Goal: Task Accomplishment & Management: Manage account settings

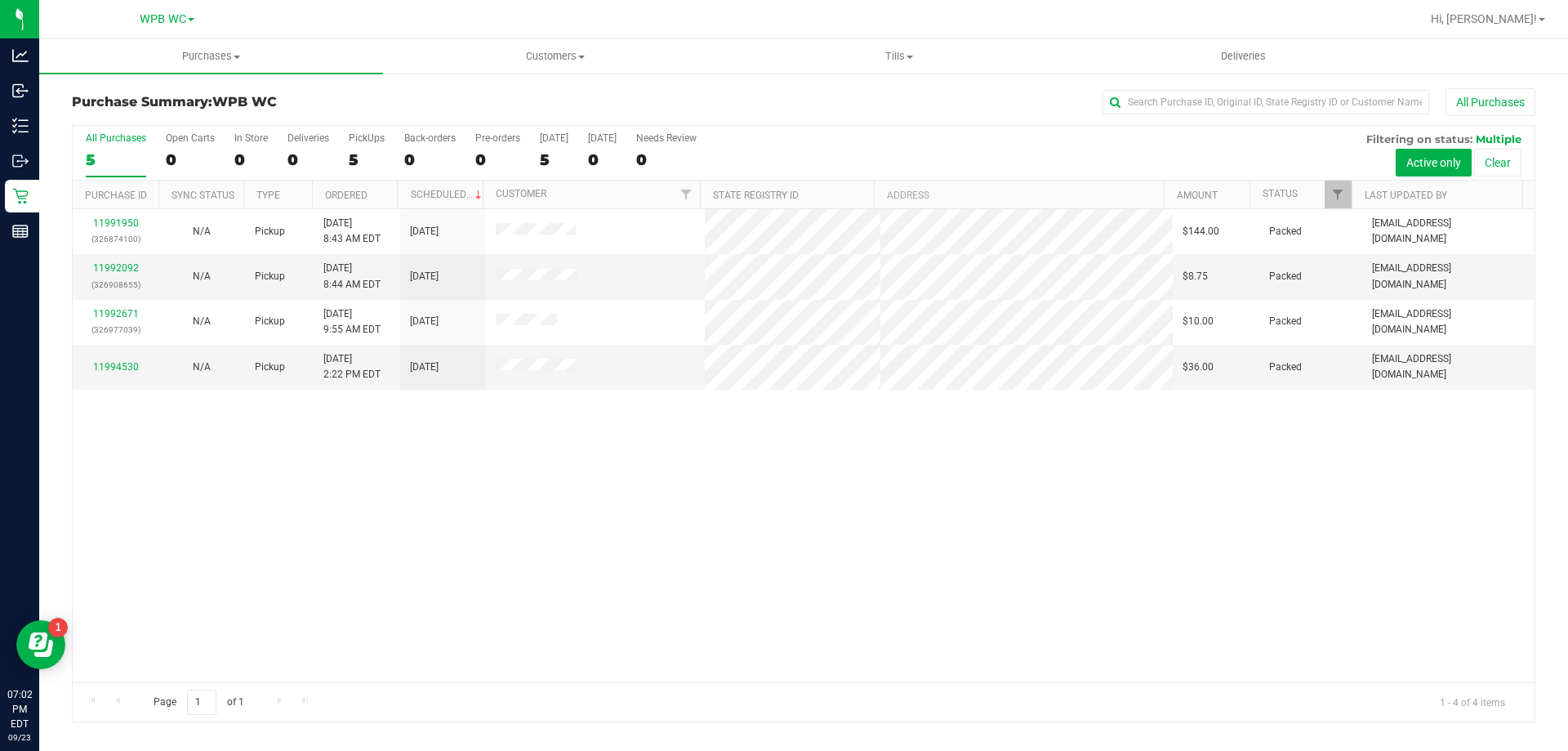
click at [809, 571] on div "11991950 (326874100) N/A Pickup [DATE] 8:43 AM EDT 9/23/2025 $144.00 Packed [EM…" at bounding box center [803, 445] width 1462 height 473
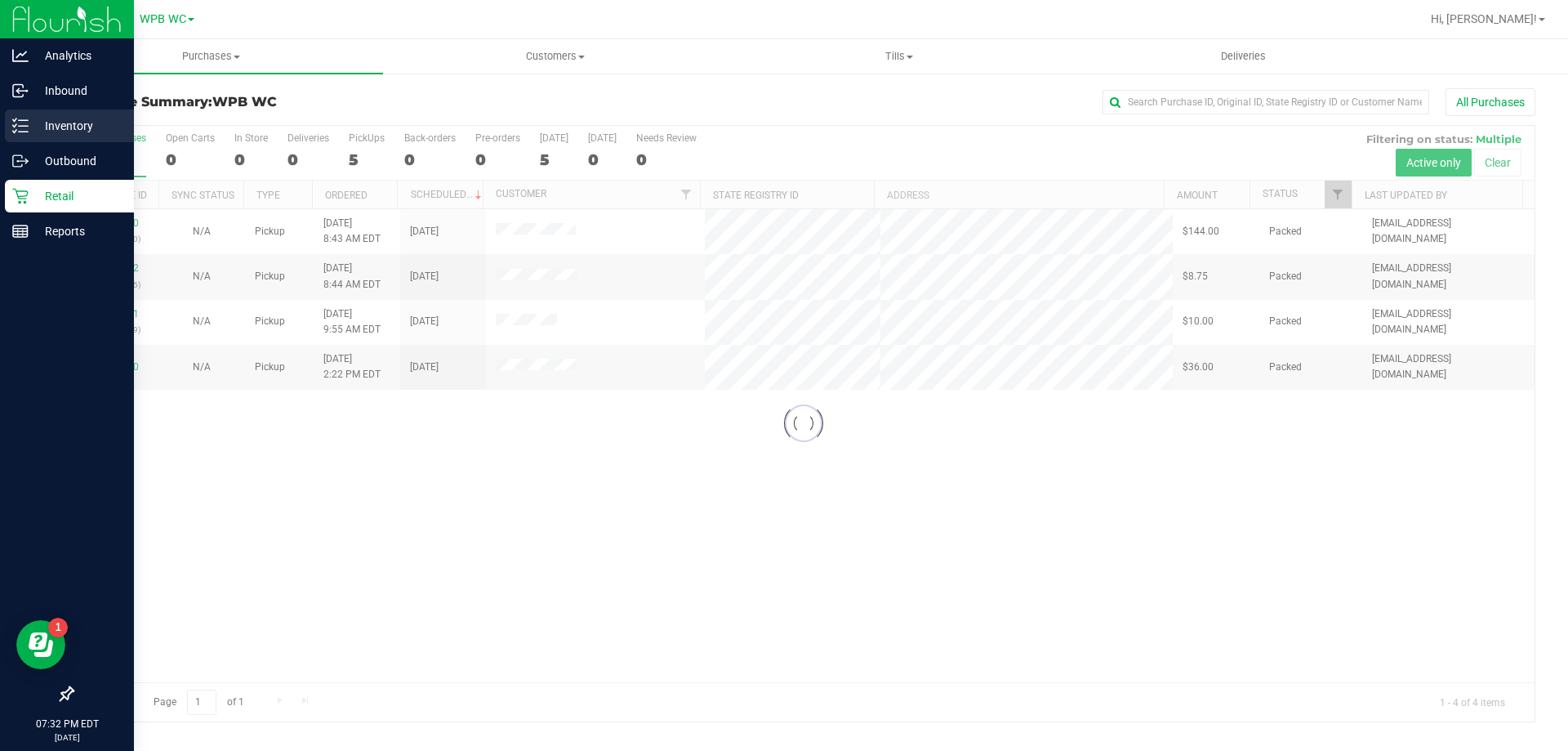
click at [40, 127] on p "Inventory" at bounding box center [78, 126] width 98 height 19
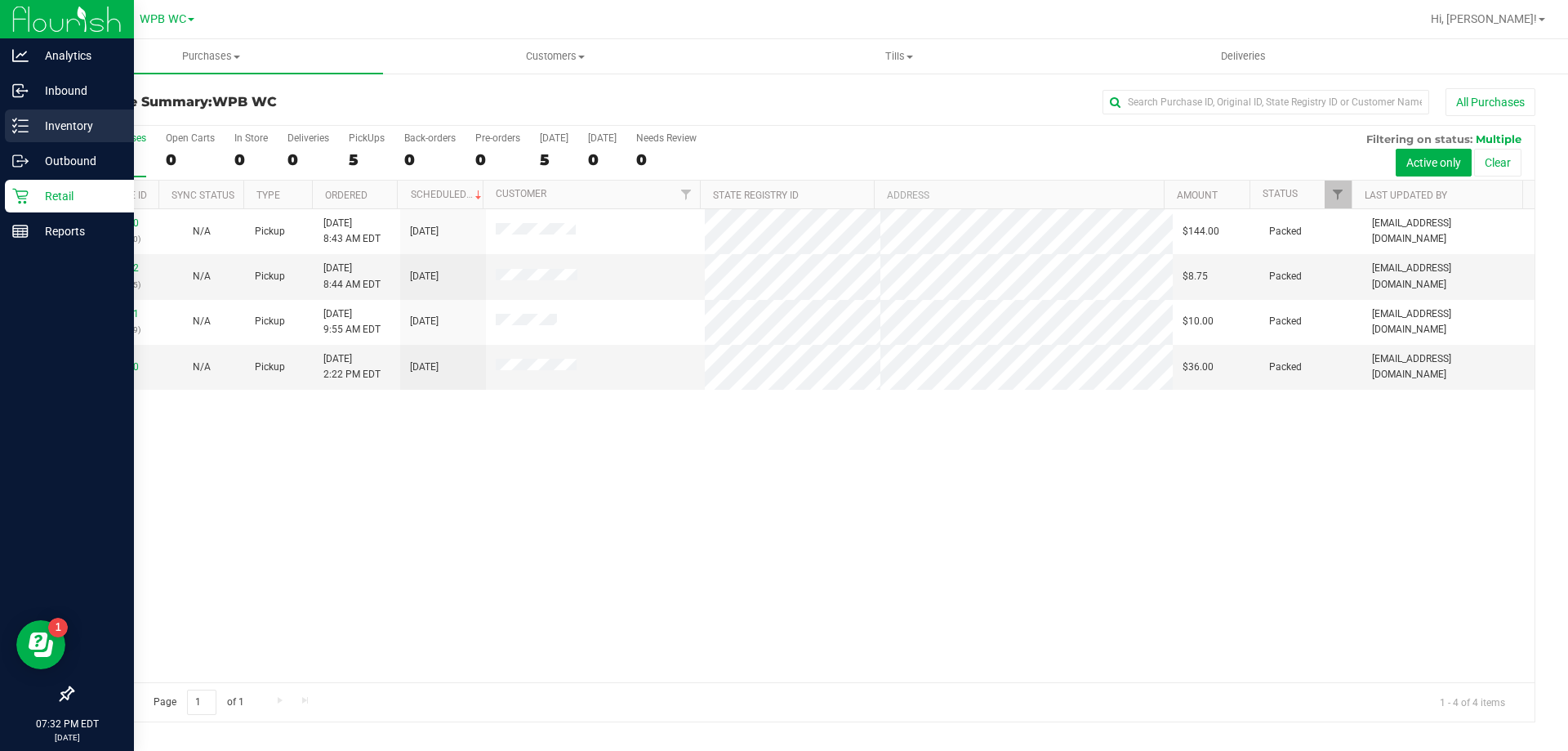
click at [46, 127] on p "Inventory" at bounding box center [78, 126] width 98 height 19
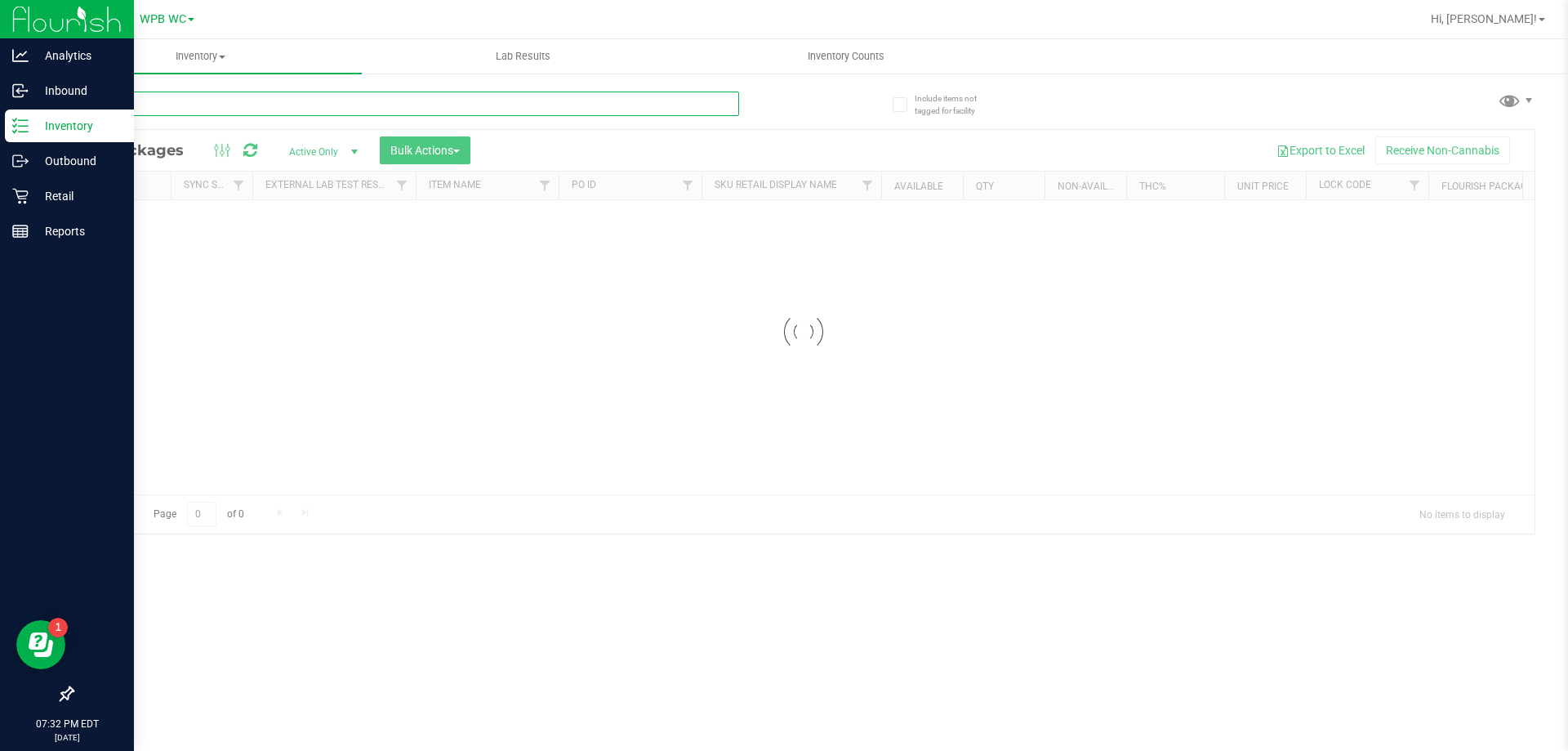
click at [194, 105] on div "Inventory All packages All inventory Waste log Create inventory Lab Results Inv…" at bounding box center [804, 395] width 1528 height 711
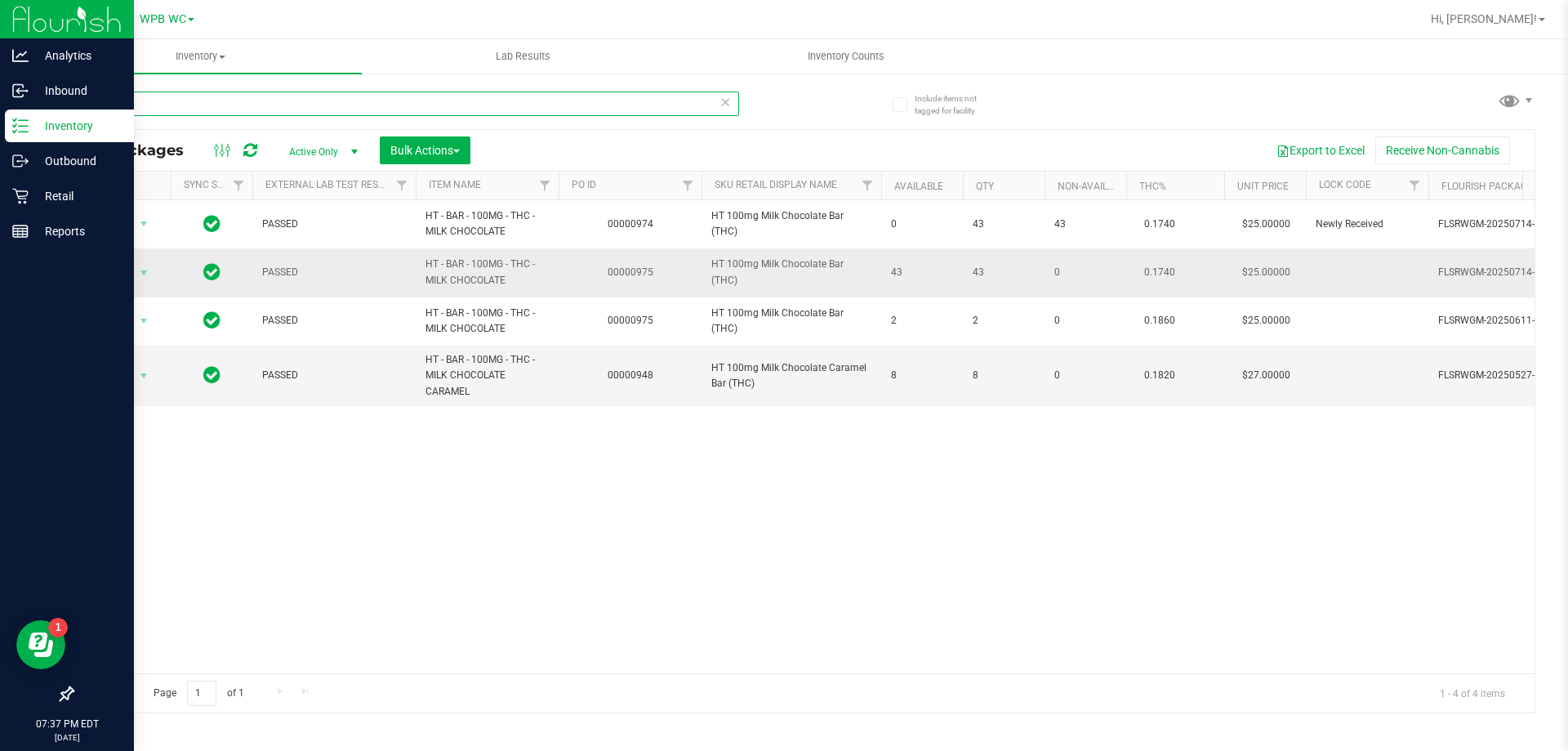
type input "m"
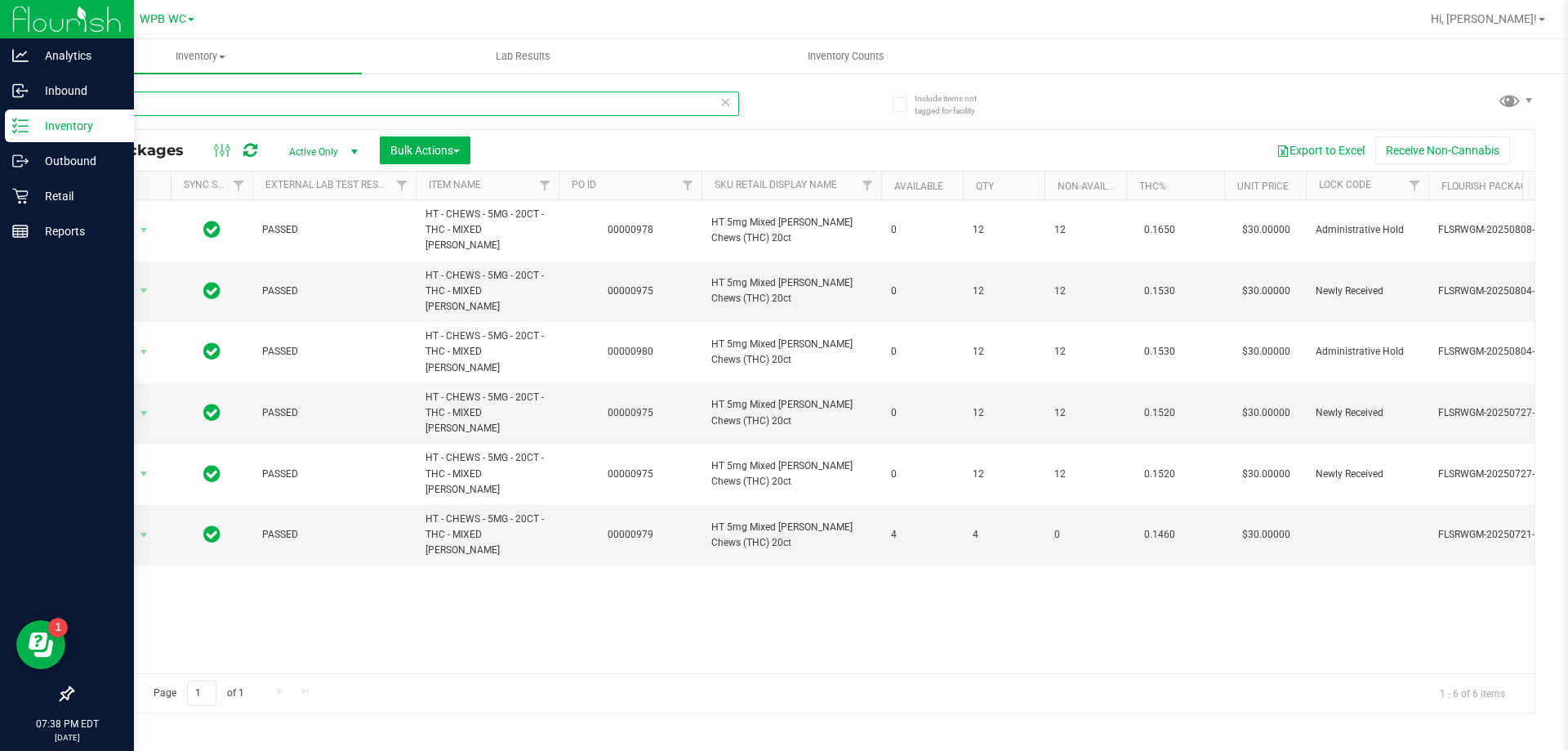
type input "m"
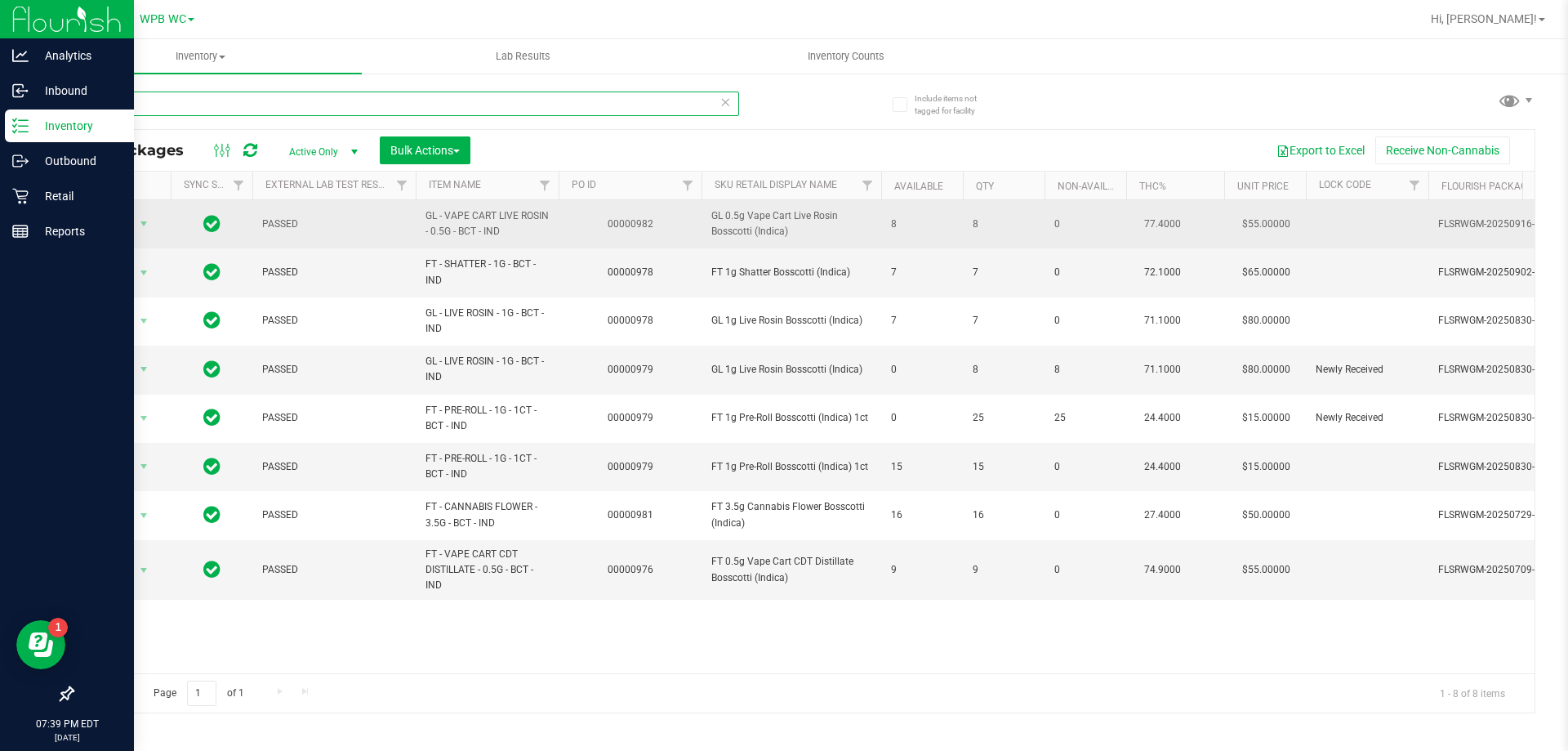
type input "b"
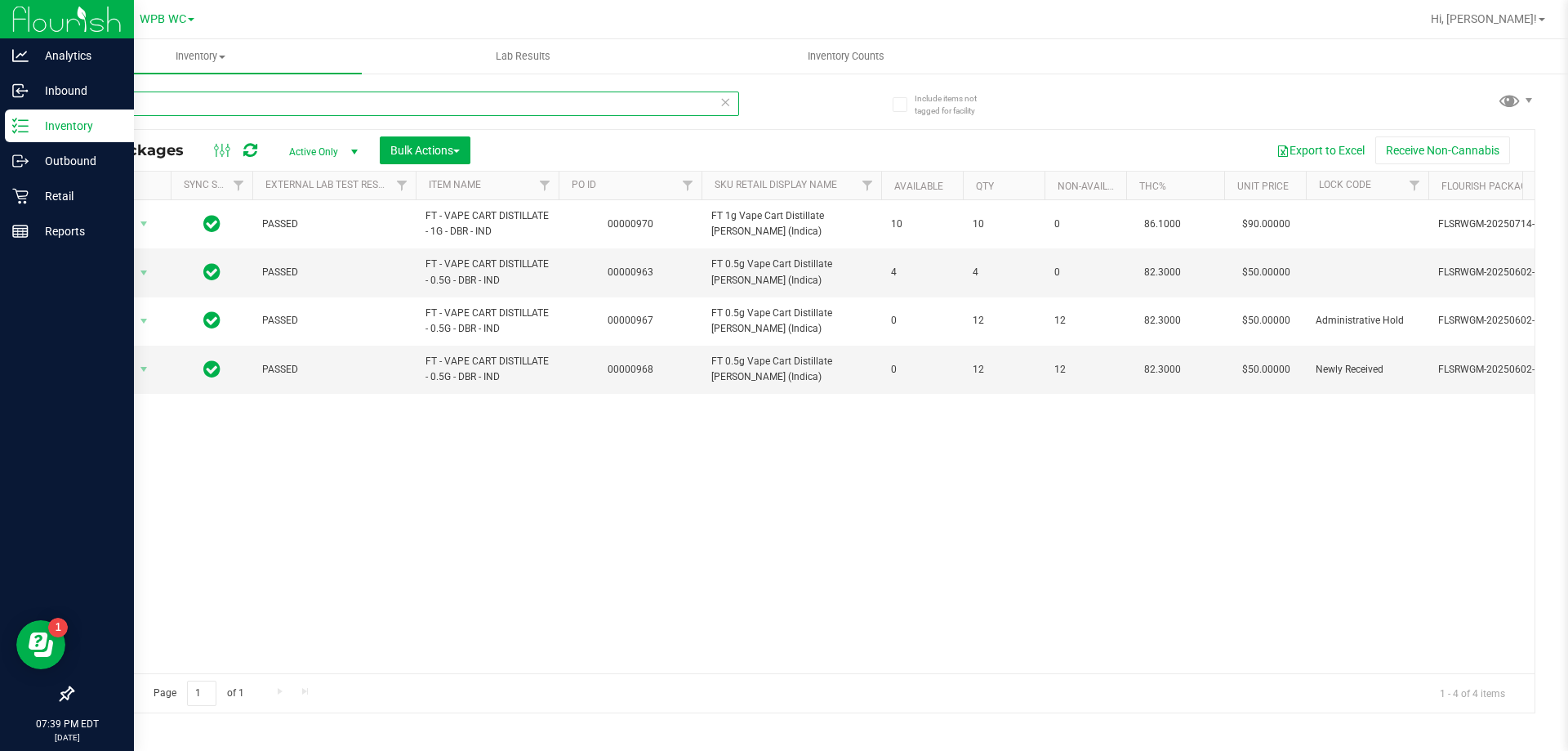
type input "d"
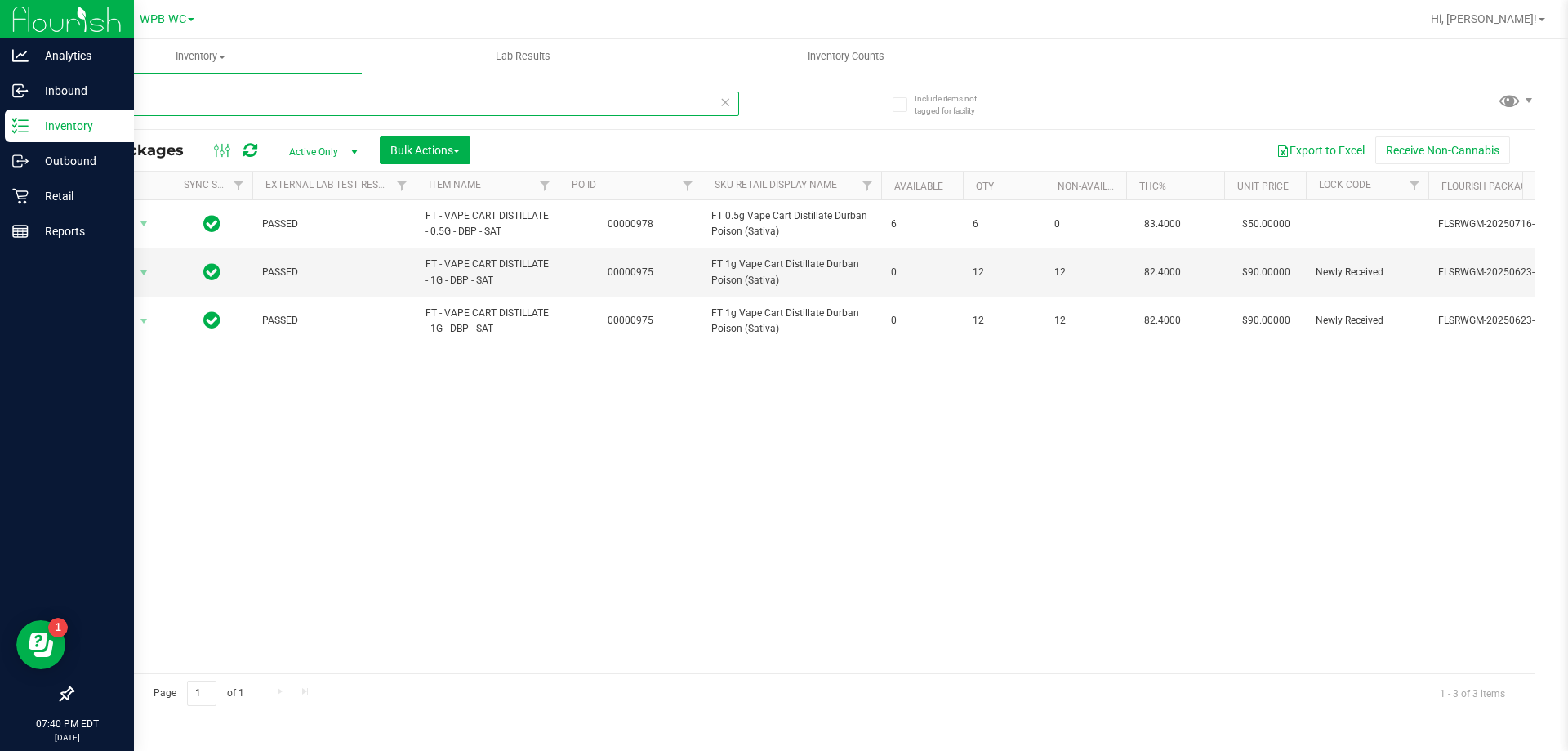
type input "d"
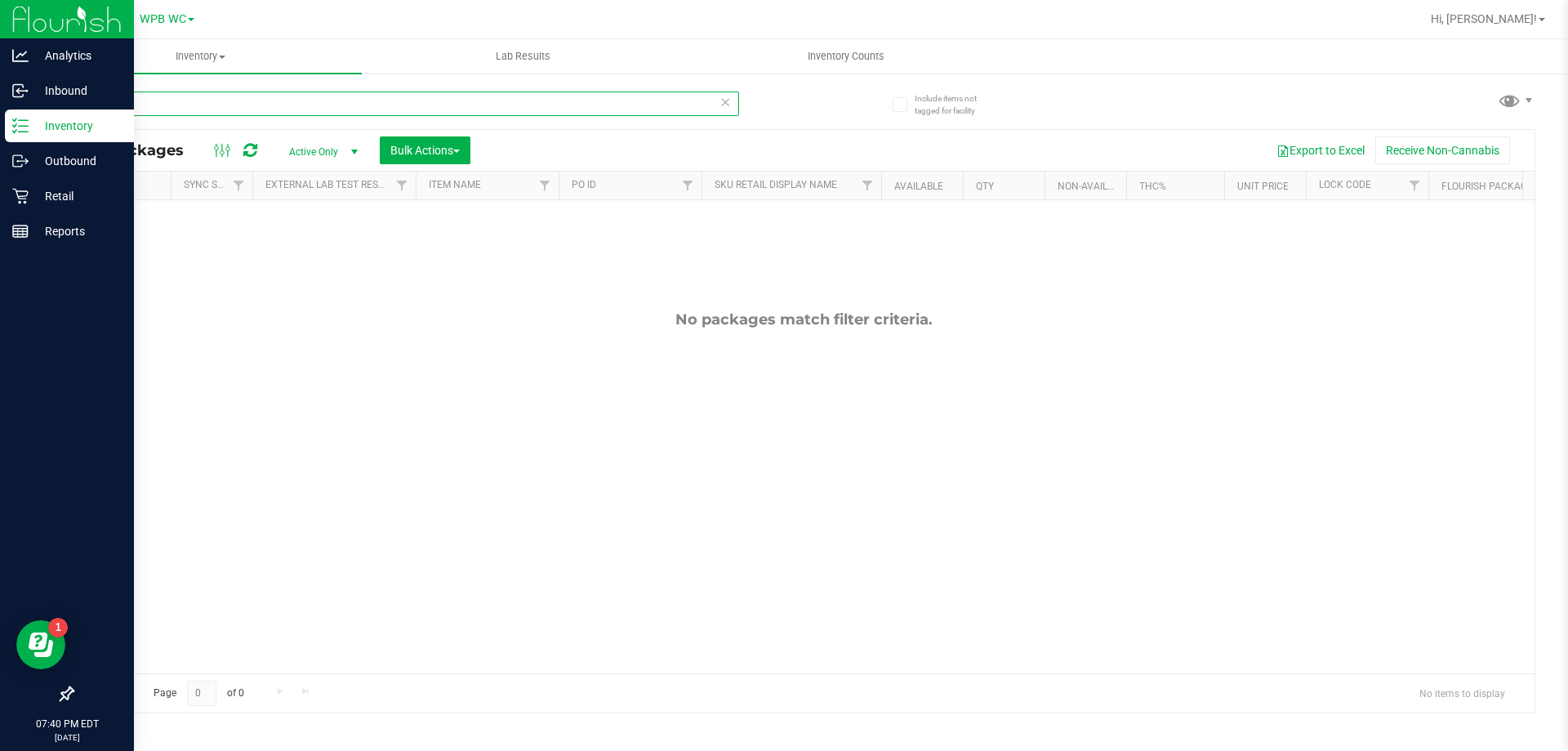
type input "f"
type input "l"
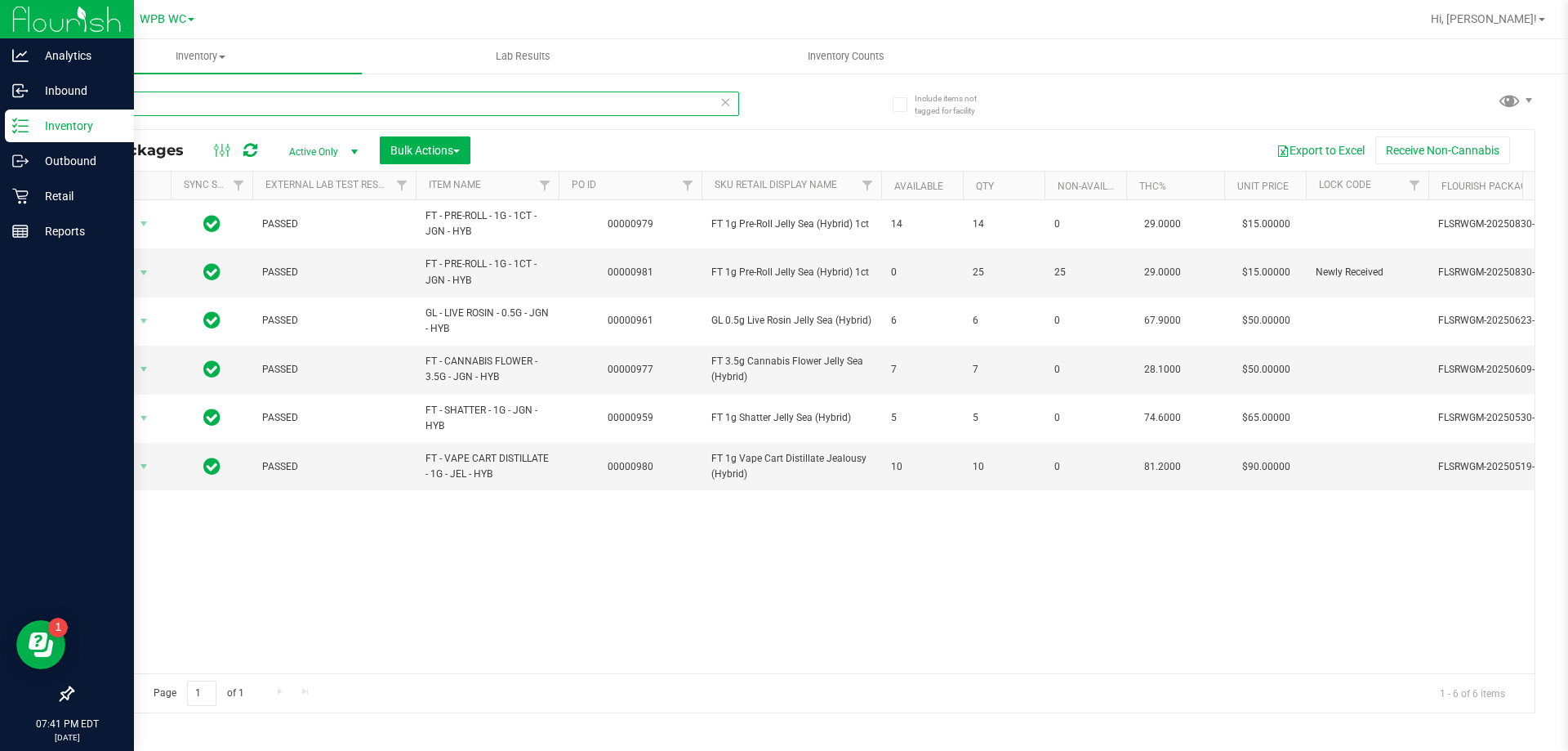
type input "j"
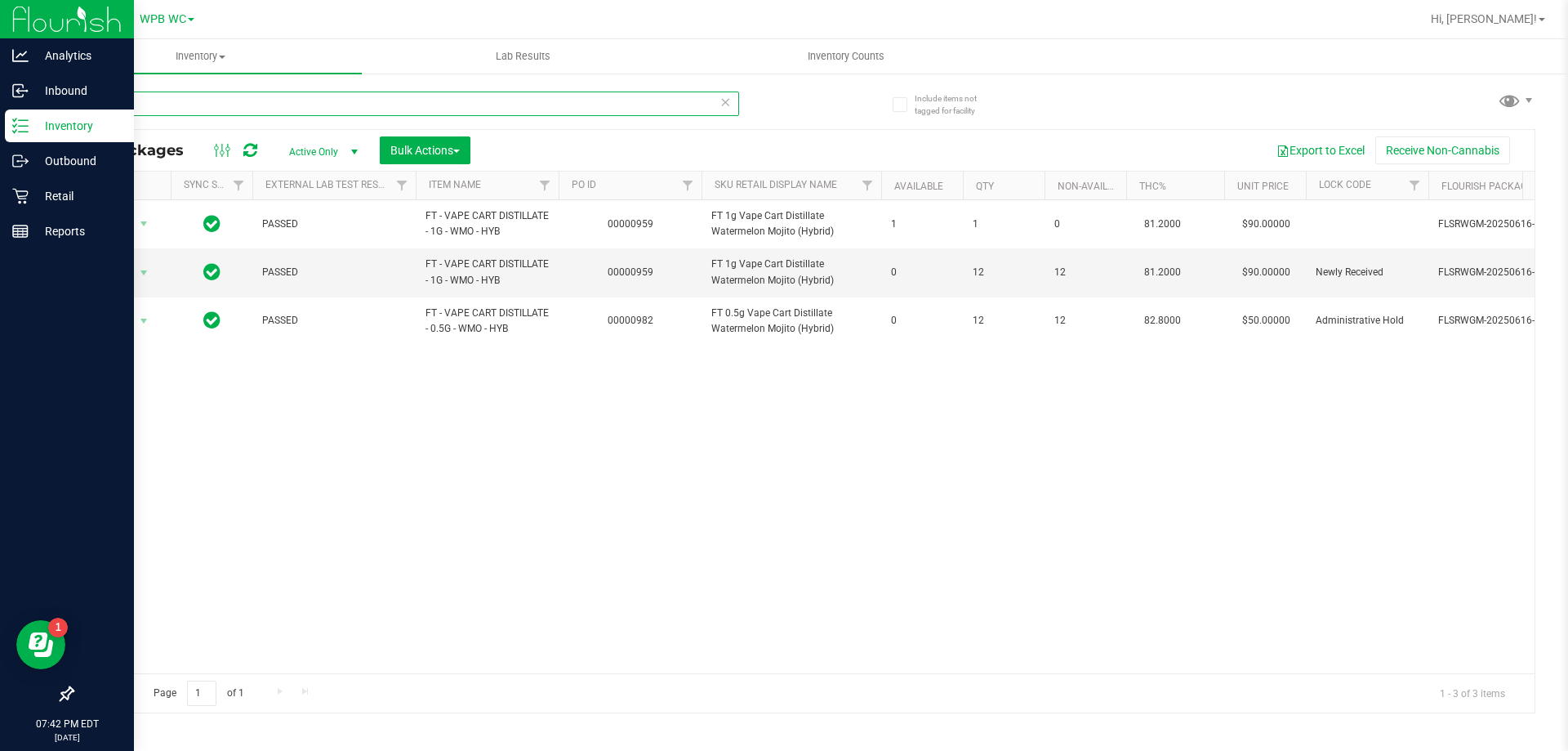
type input "w"
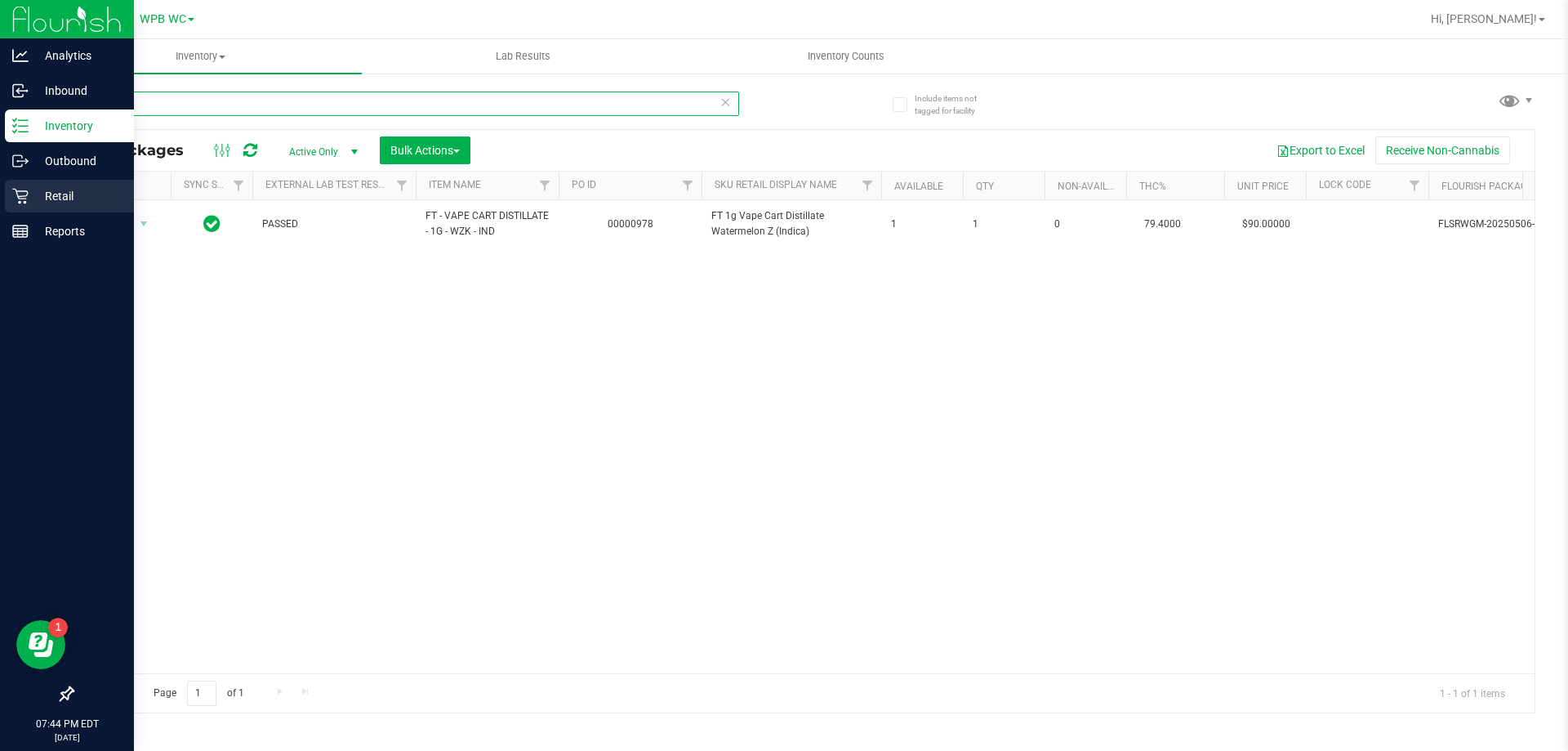
drag, startPoint x: 169, startPoint y: 105, endPoint x: 0, endPoint y: 189, distance: 188.7
click at [0, 189] on div "Analytics Inbound Inventory Outbound Retail Reports 07:44 PM EDT [DATE] 09/23 W…" at bounding box center [784, 375] width 1568 height 751
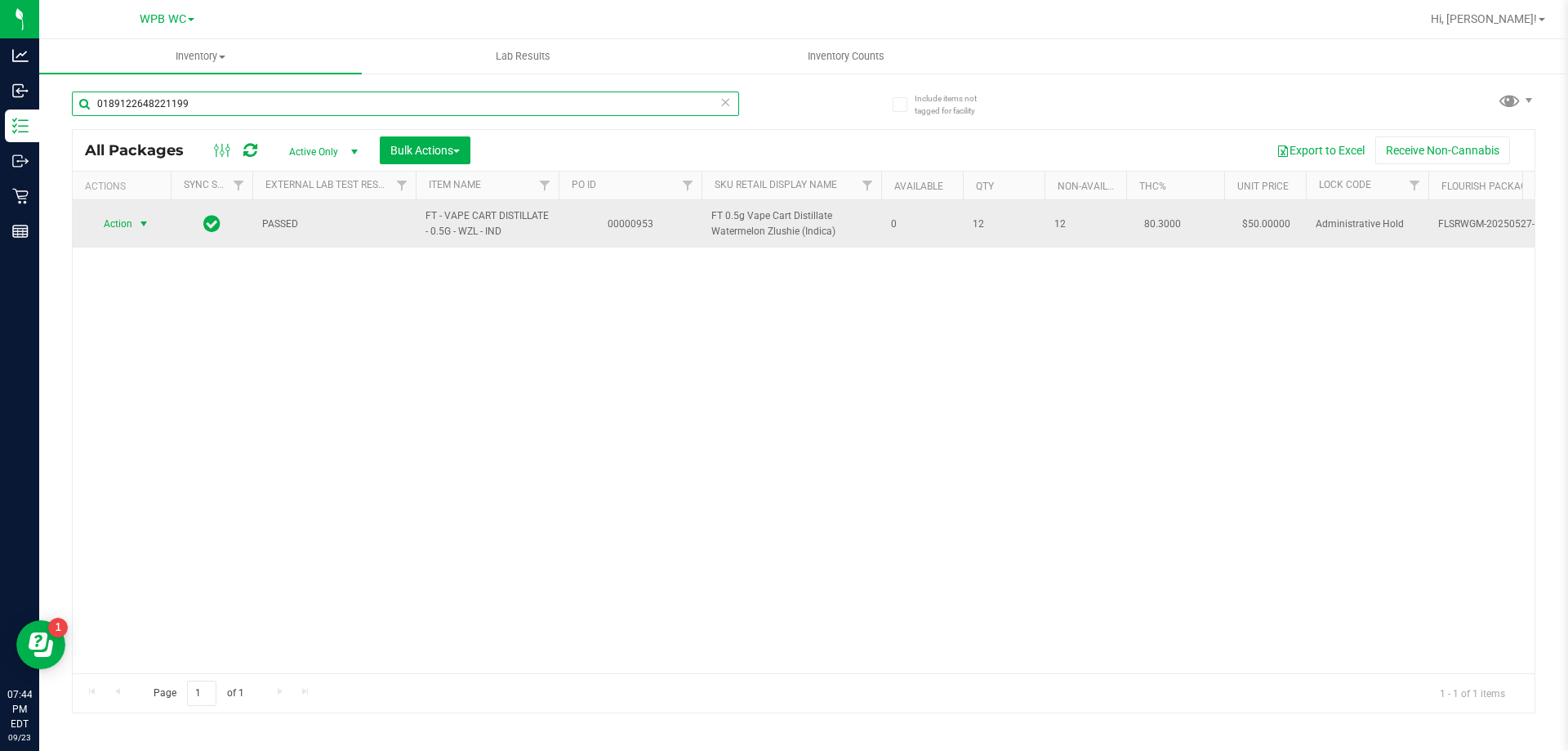
type input "0189122648221199"
click at [129, 226] on span "Action" at bounding box center [111, 223] width 44 height 23
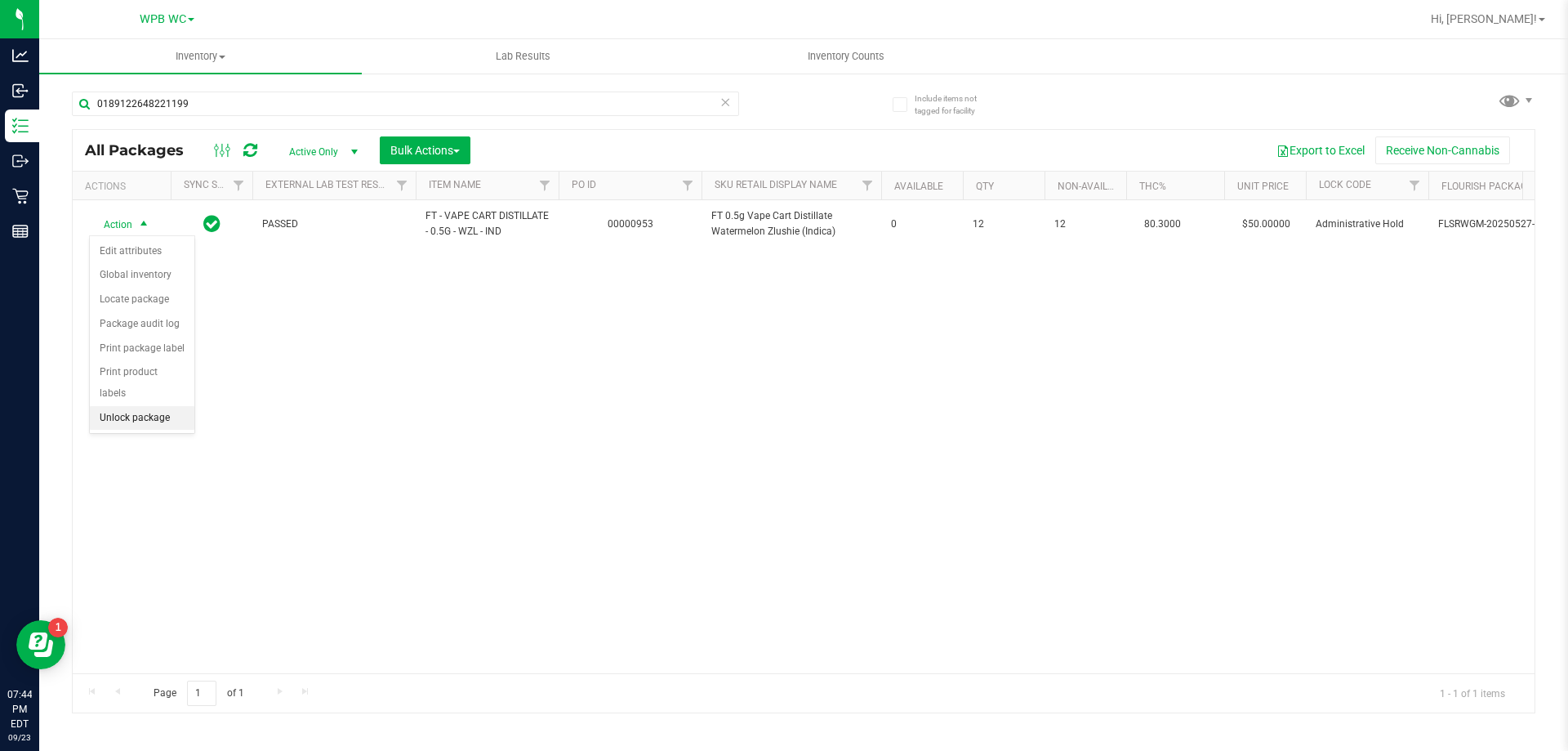
click at [136, 406] on li "Unlock package" at bounding box center [142, 418] width 104 height 24
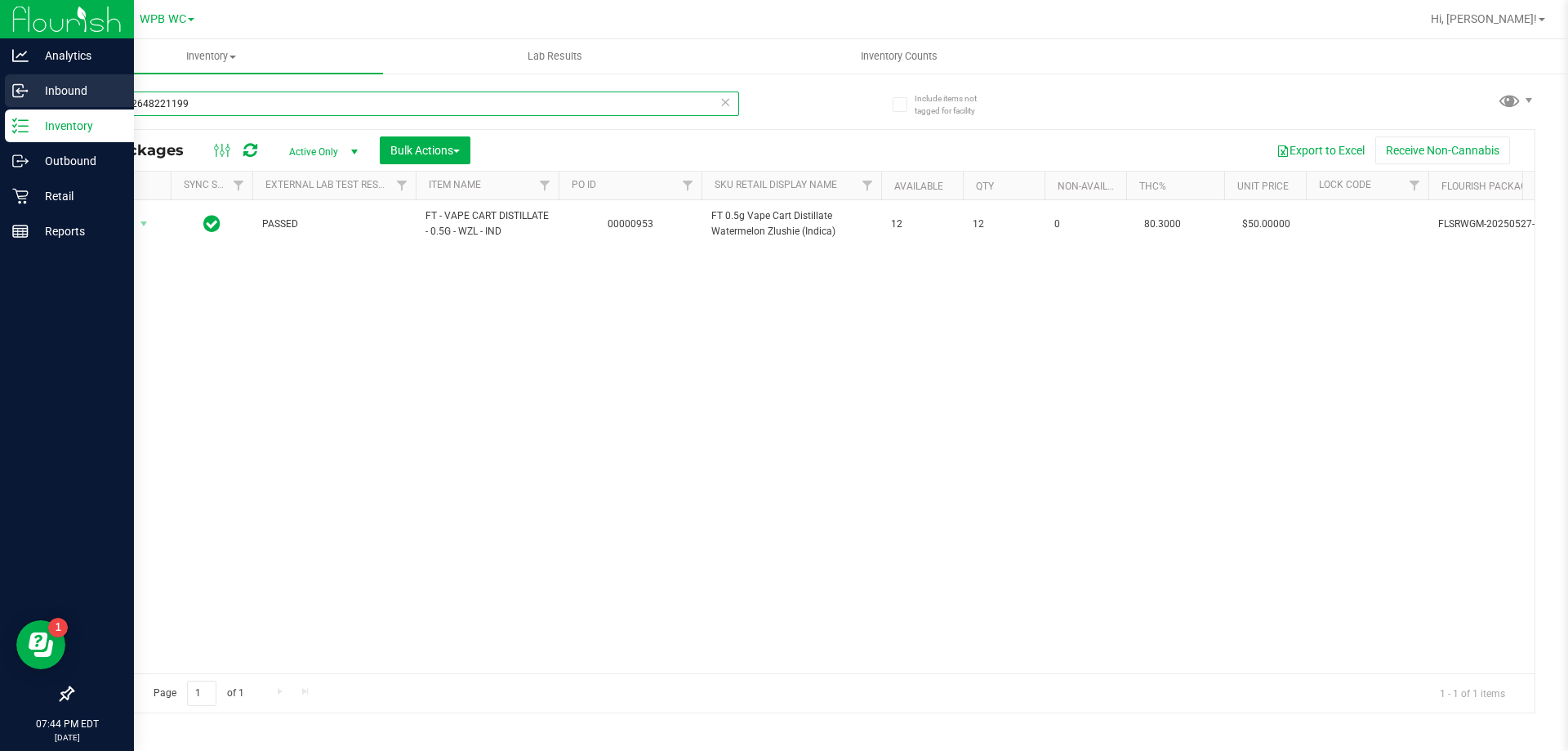
drag, startPoint x: 240, startPoint y: 103, endPoint x: 0, endPoint y: 103, distance: 240.0
click at [0, 105] on div "Analytics Inbound Inventory Outbound Retail Reports 07:44 PM EDT [DATE] 09/23 W…" at bounding box center [784, 375] width 1568 height 751
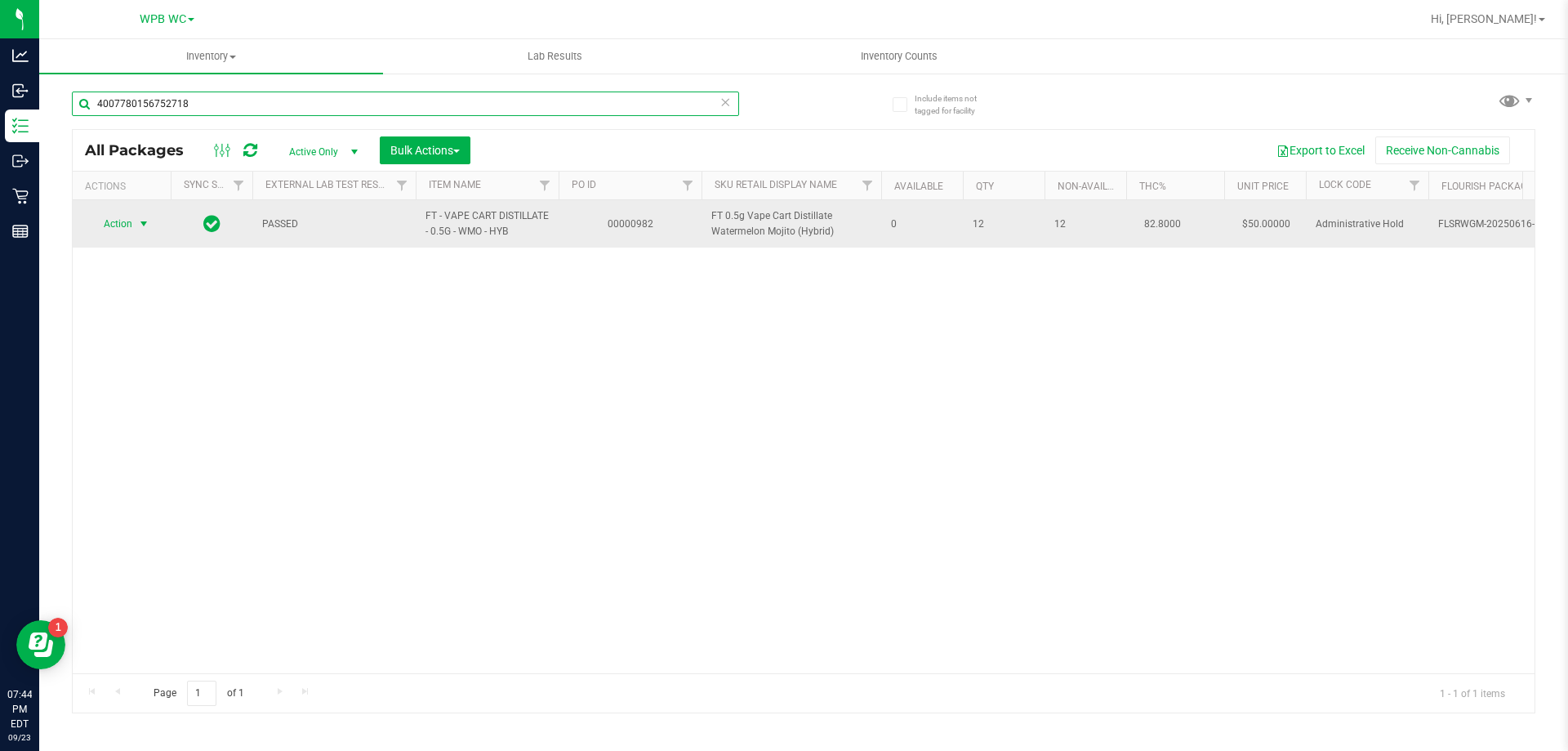
type input "4007780156752718"
click at [120, 224] on span "Action" at bounding box center [111, 223] width 44 height 23
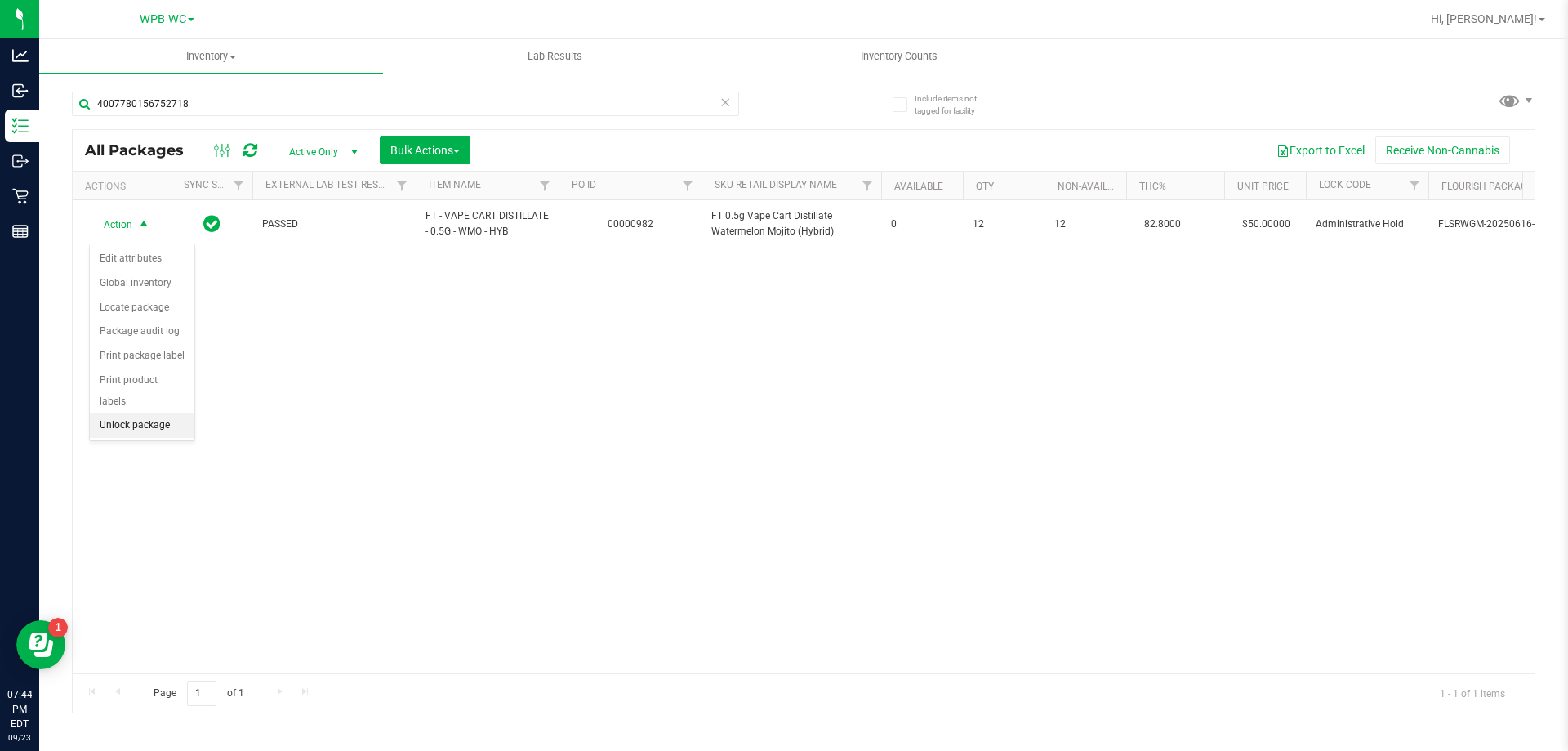
drag, startPoint x: 137, startPoint y: 401, endPoint x: 193, endPoint y: 390, distance: 57.1
click at [137, 413] on li "Unlock package" at bounding box center [142, 425] width 104 height 24
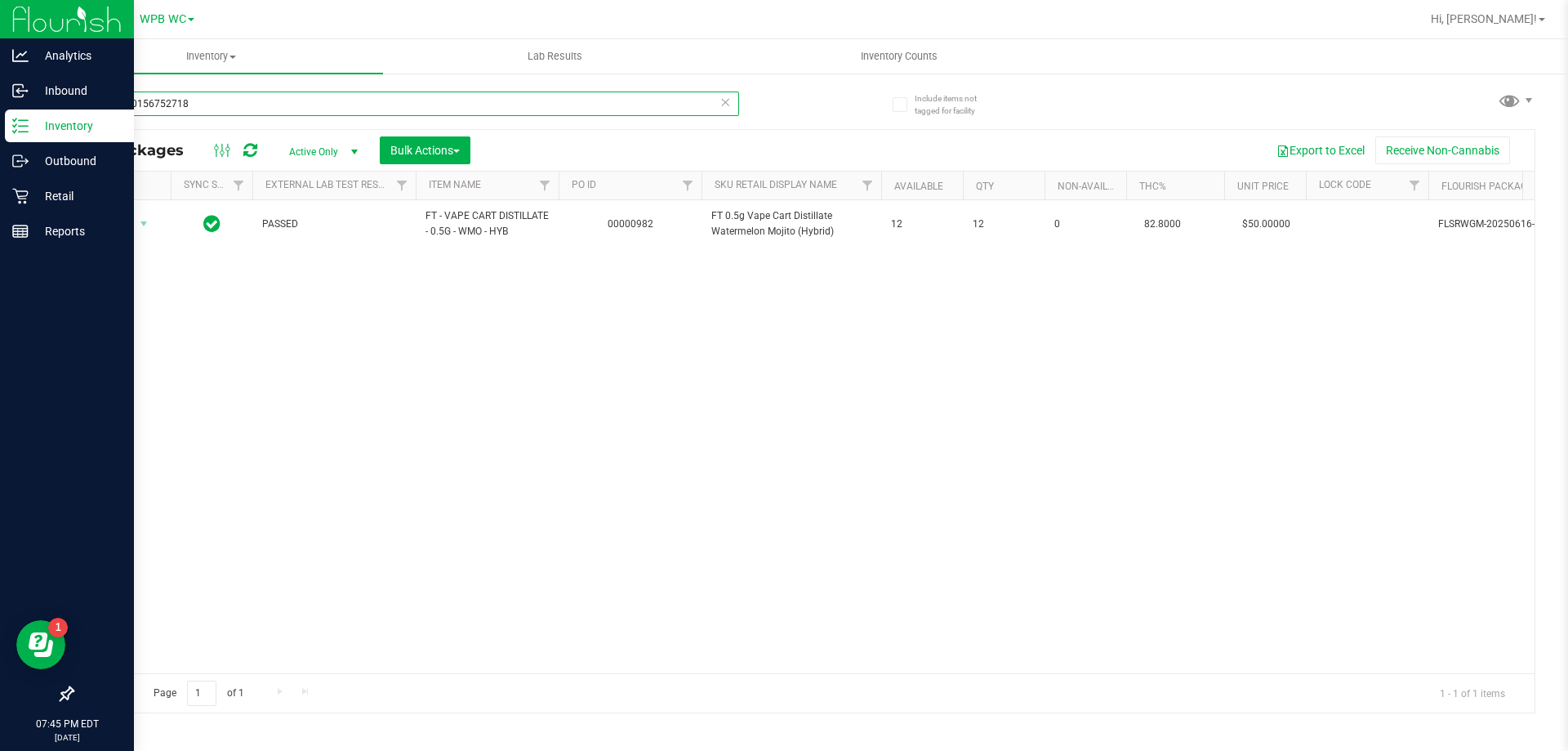
drag, startPoint x: 345, startPoint y: 95, endPoint x: 0, endPoint y: 110, distance: 345.3
click at [0, 137] on div "Analytics Inbound Inventory Outbound Retail Reports 07:45 PM EDT [DATE] 09/23 W…" at bounding box center [784, 375] width 1568 height 751
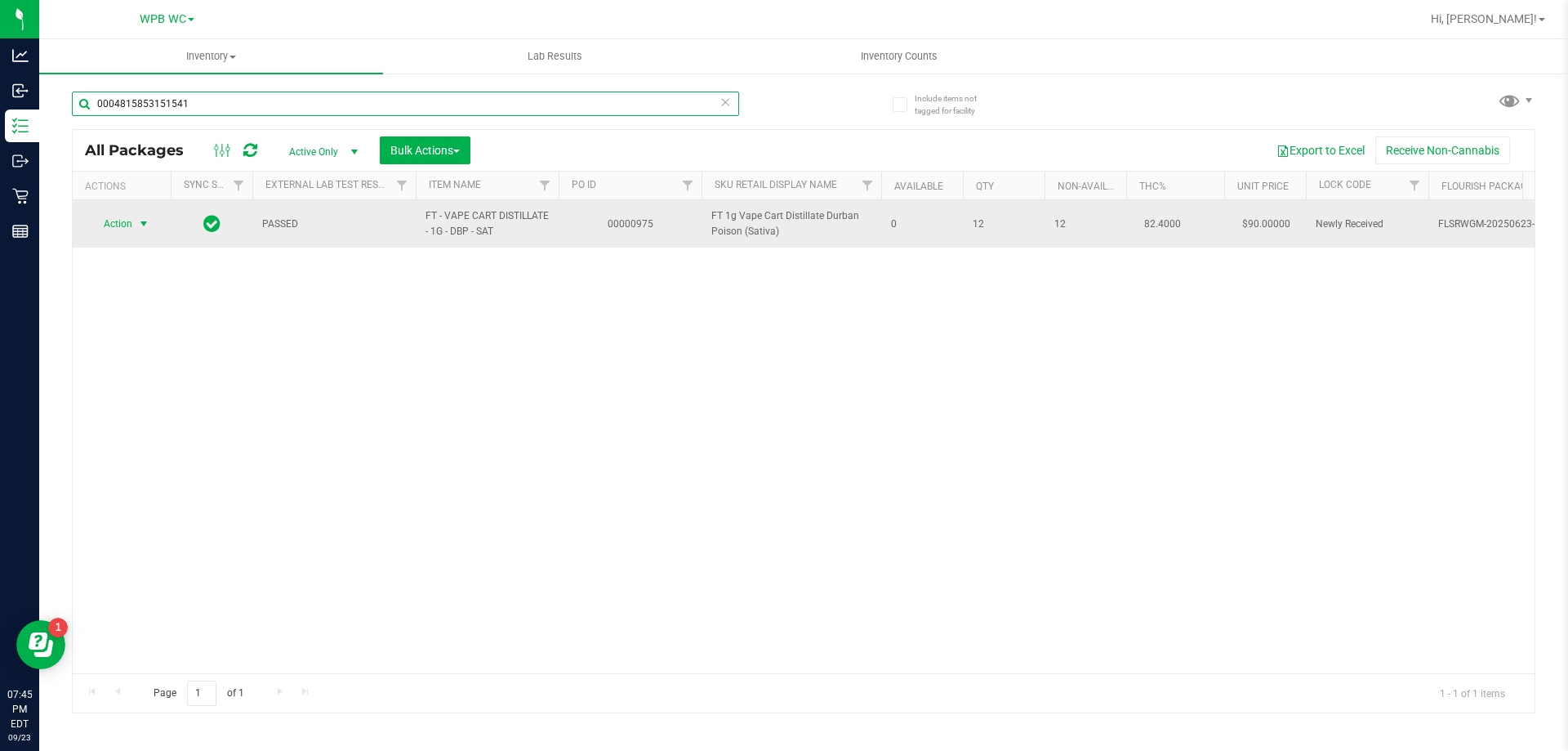
type input "0004815853151541"
click at [107, 228] on span "Action" at bounding box center [111, 223] width 44 height 23
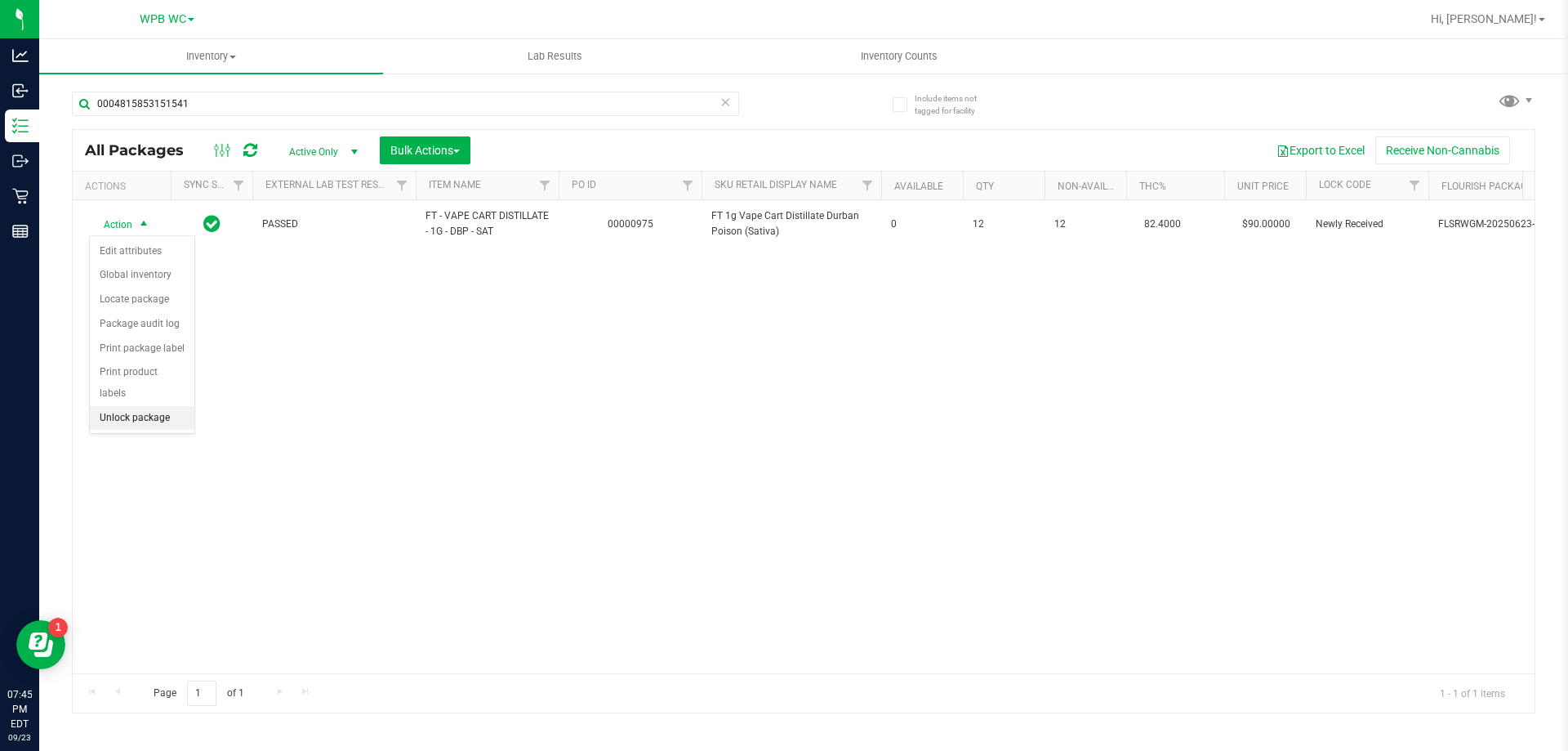
click at [142, 406] on li "Unlock package" at bounding box center [142, 418] width 104 height 24
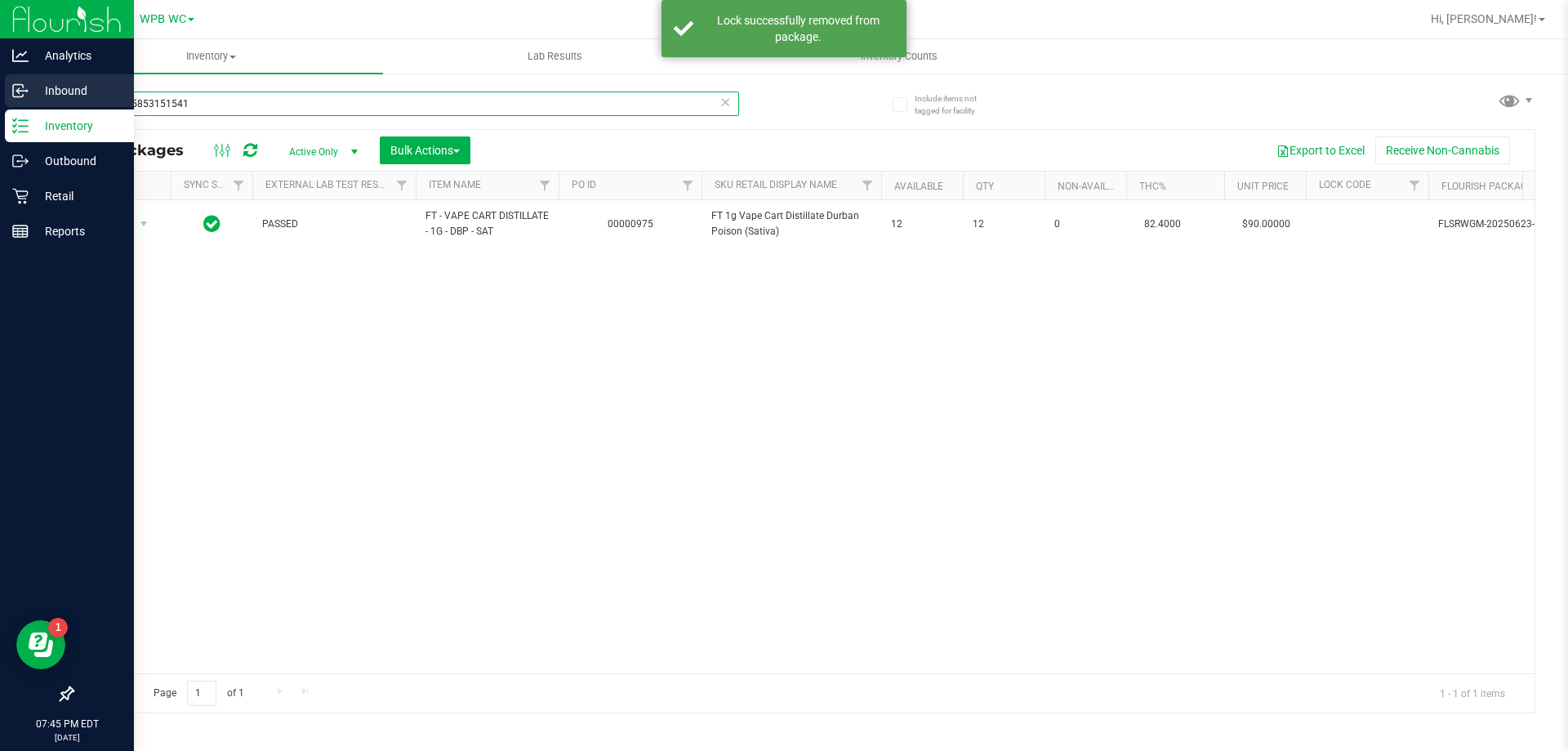
drag, startPoint x: 255, startPoint y: 95, endPoint x: 0, endPoint y: 101, distance: 255.1
click at [0, 101] on div "Analytics Inbound Inventory Outbound Retail Reports 07:45 PM EDT [DATE] 09/23 W…" at bounding box center [784, 375] width 1568 height 751
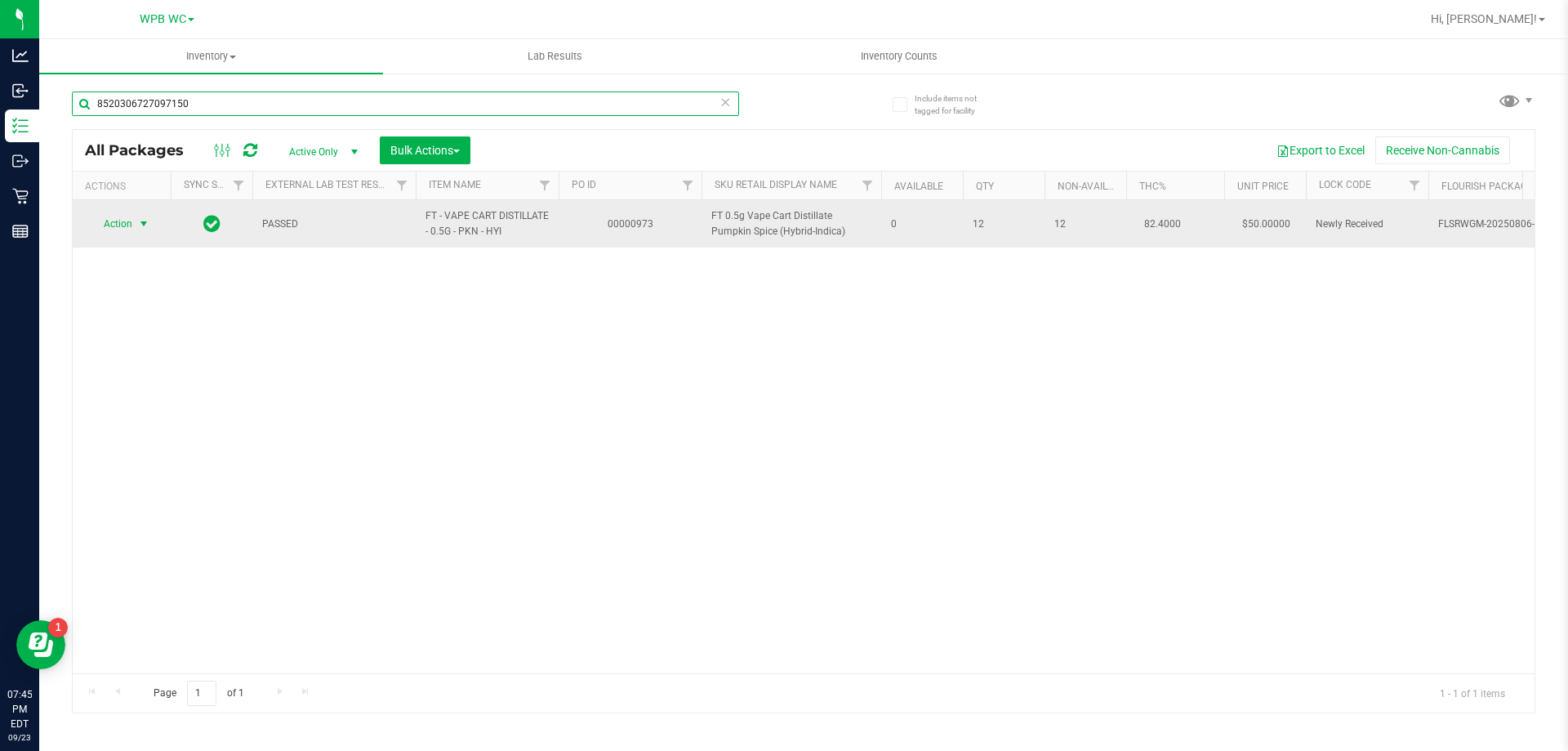
type input "8520306727097150"
drag, startPoint x: 137, startPoint y: 222, endPoint x: 151, endPoint y: 299, distance: 78.3
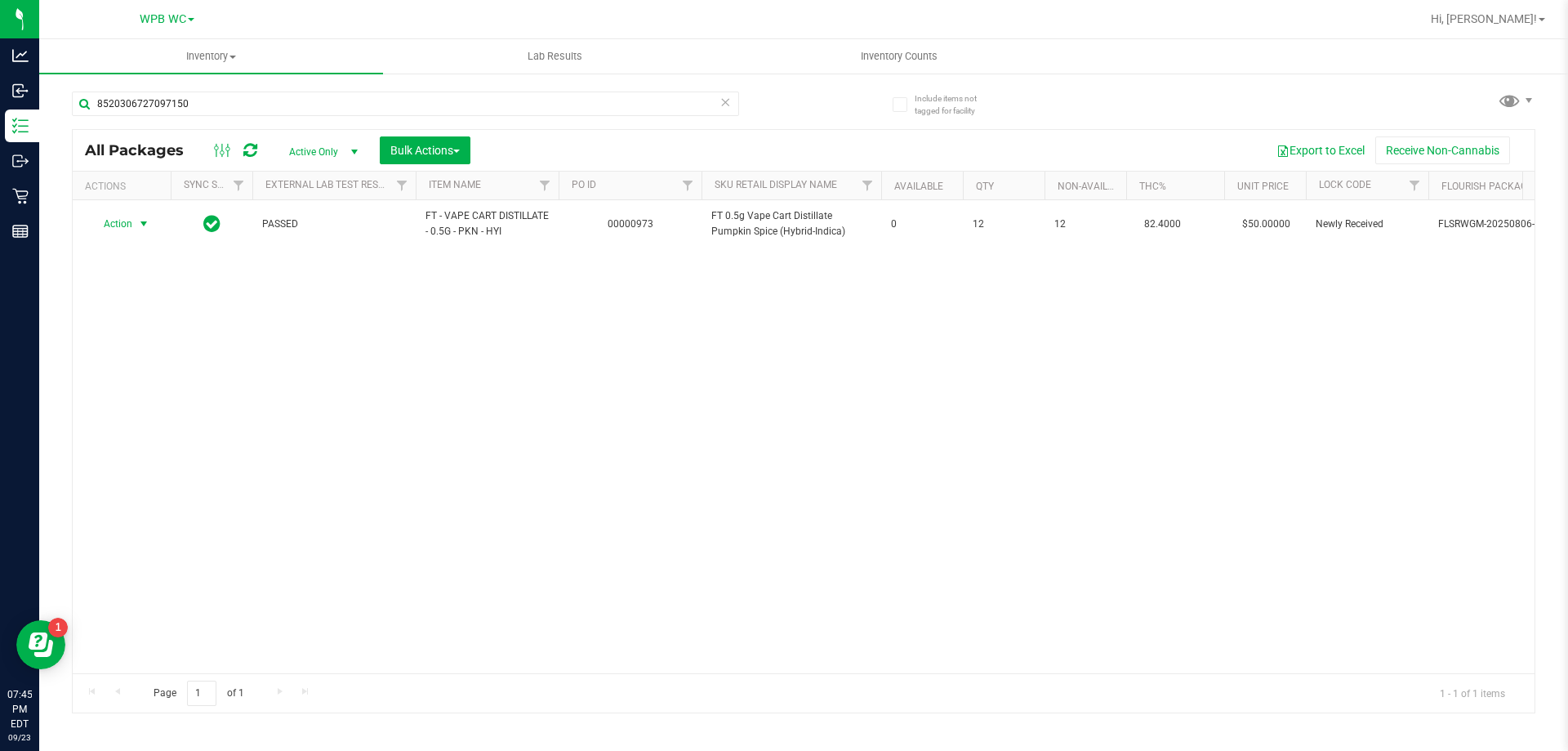
click at [135, 222] on span "select" at bounding box center [144, 223] width 20 height 23
drag, startPoint x: 157, startPoint y: 394, endPoint x: 177, endPoint y: 399, distance: 20.6
click at [166, 406] on li "Unlock package" at bounding box center [142, 418] width 104 height 24
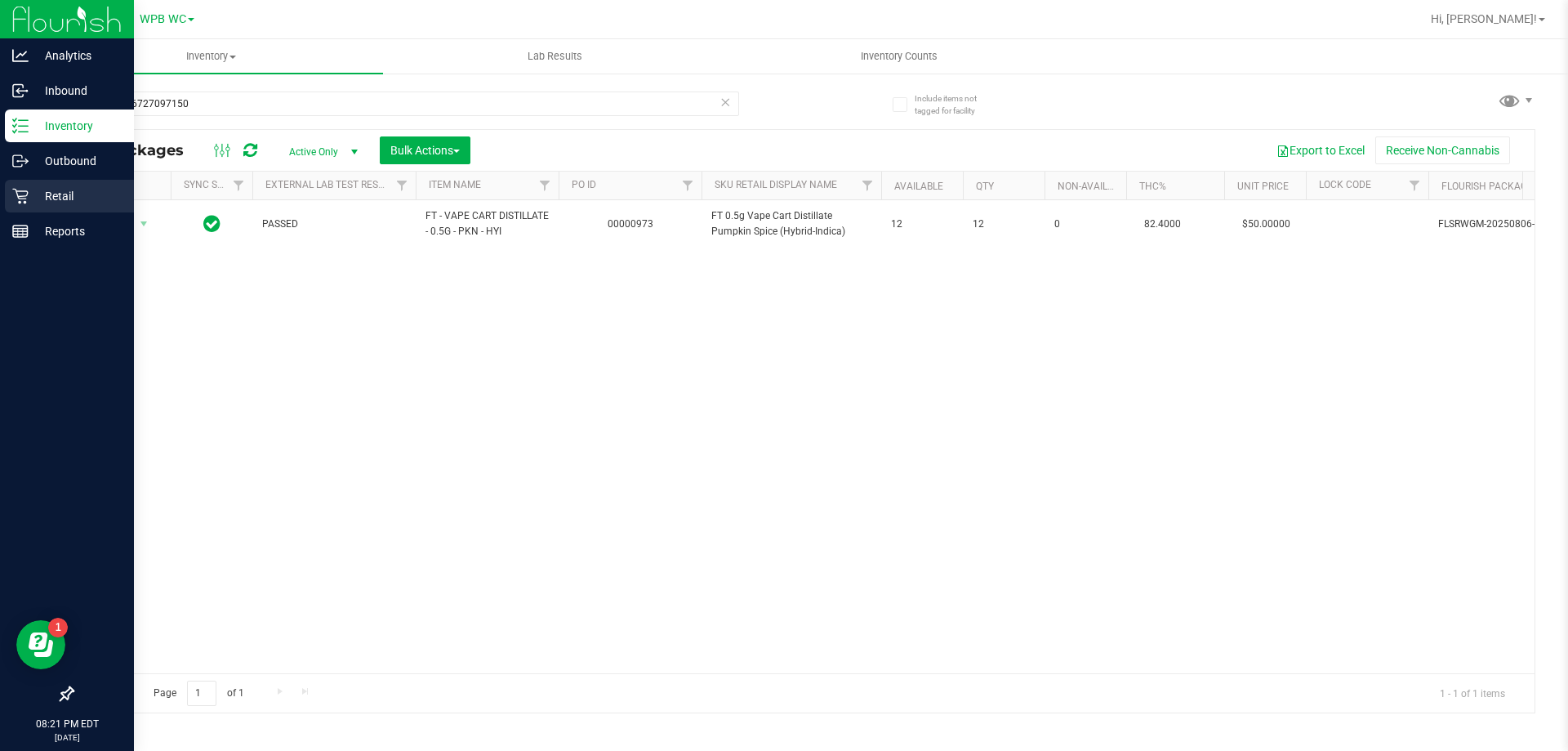
click at [64, 212] on link "Retail" at bounding box center [67, 197] width 134 height 35
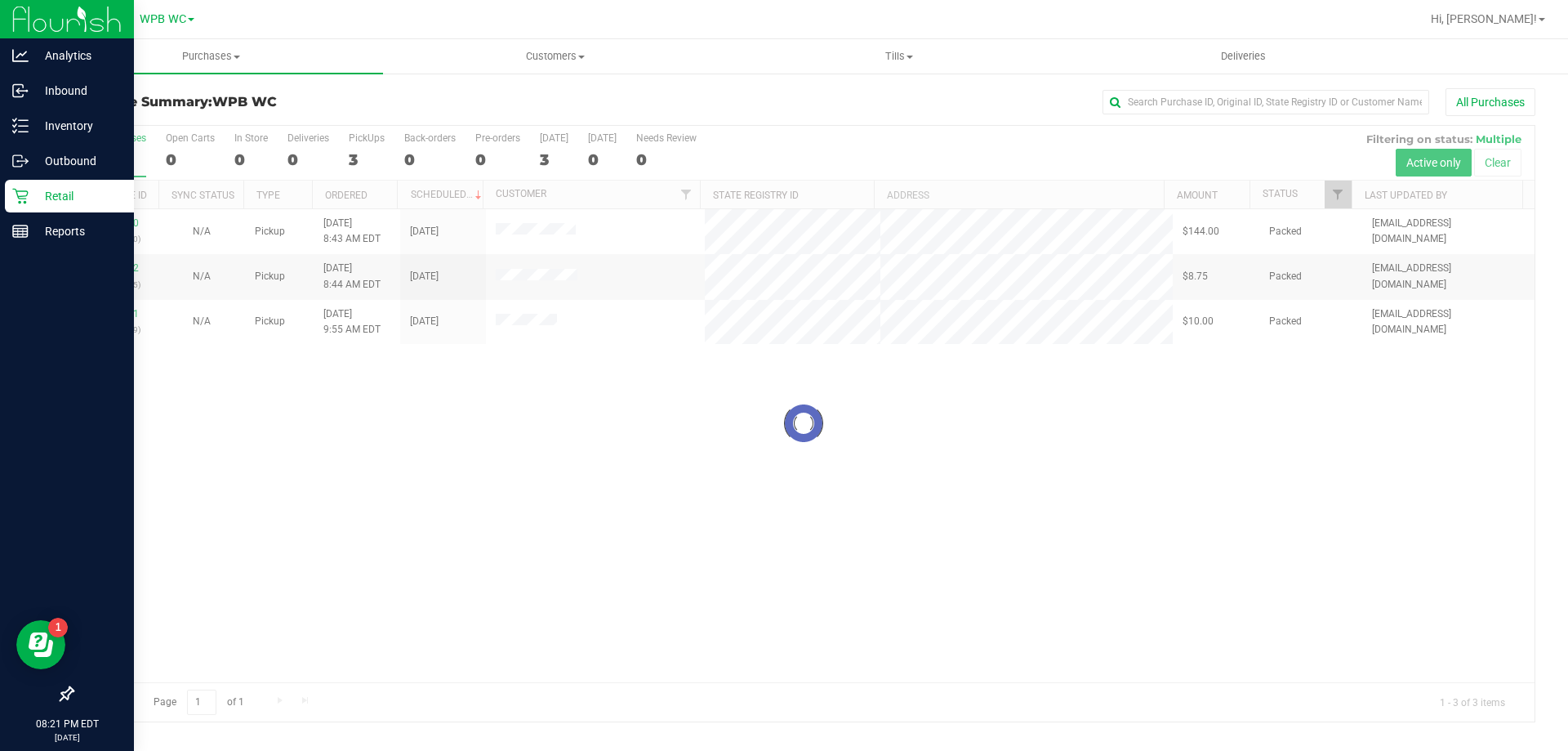
click at [121, 222] on div at bounding box center [803, 423] width 1462 height 596
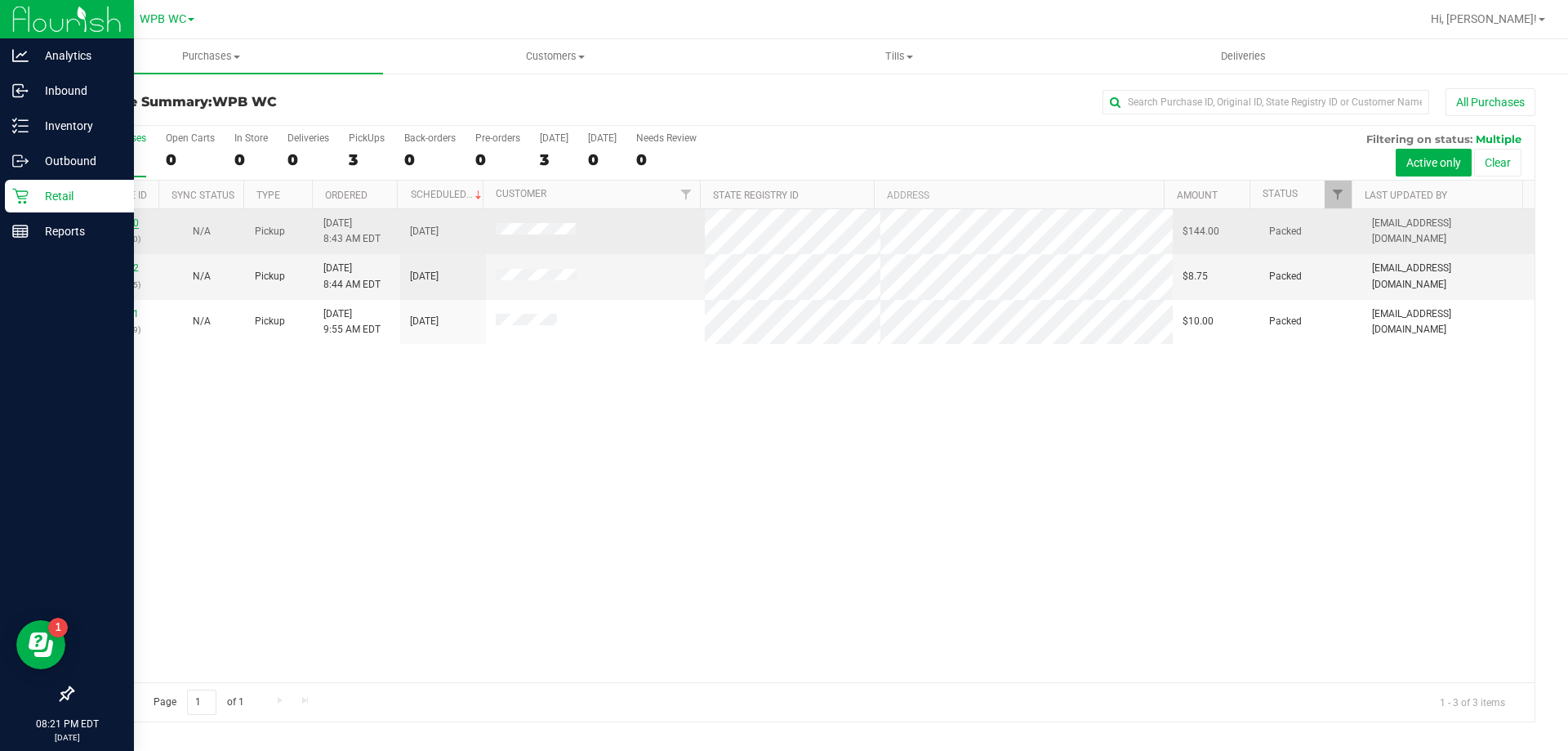
click at [119, 223] on link "11991950" at bounding box center [115, 223] width 45 height 12
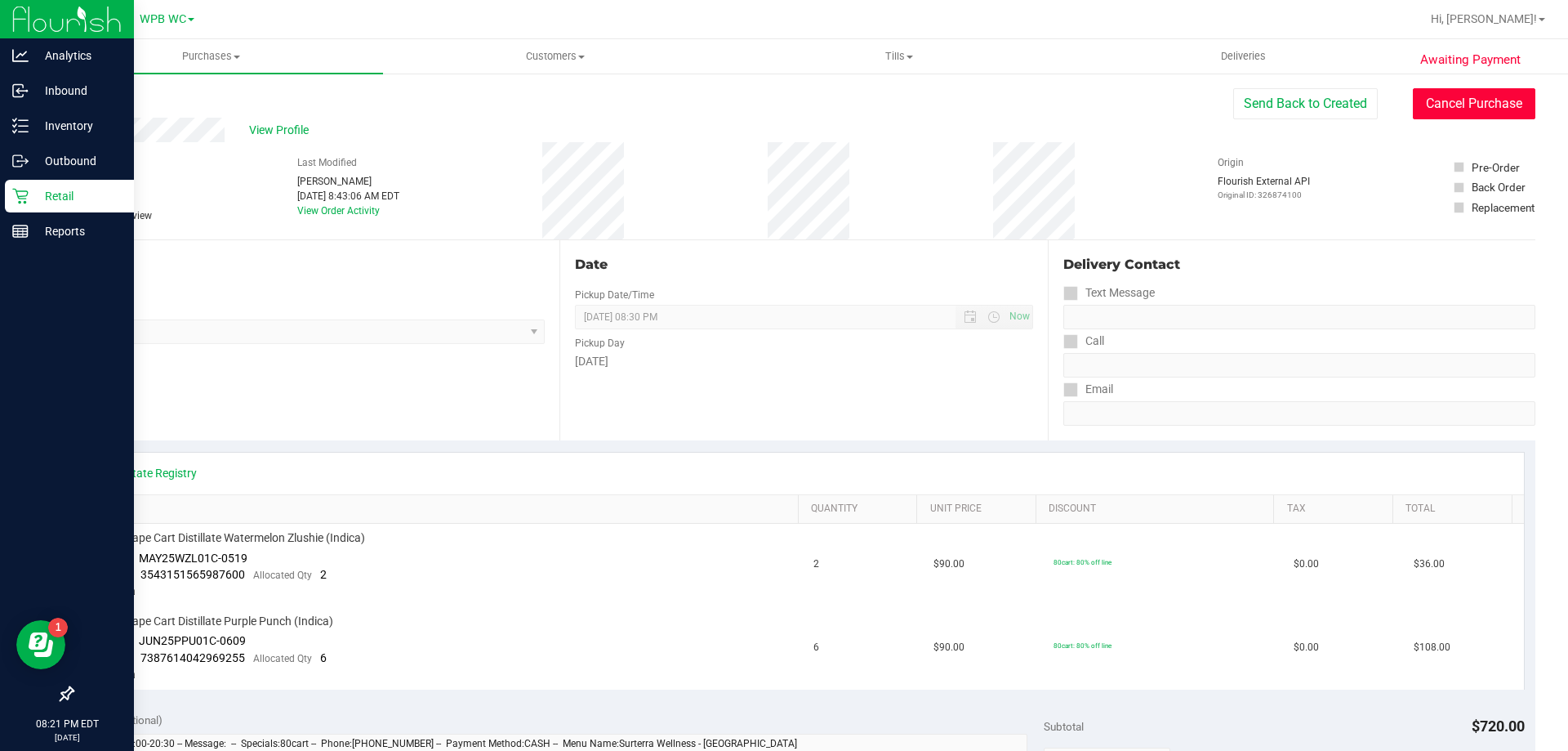
click at [1432, 106] on button "Cancel Purchase" at bounding box center [1474, 104] width 122 height 31
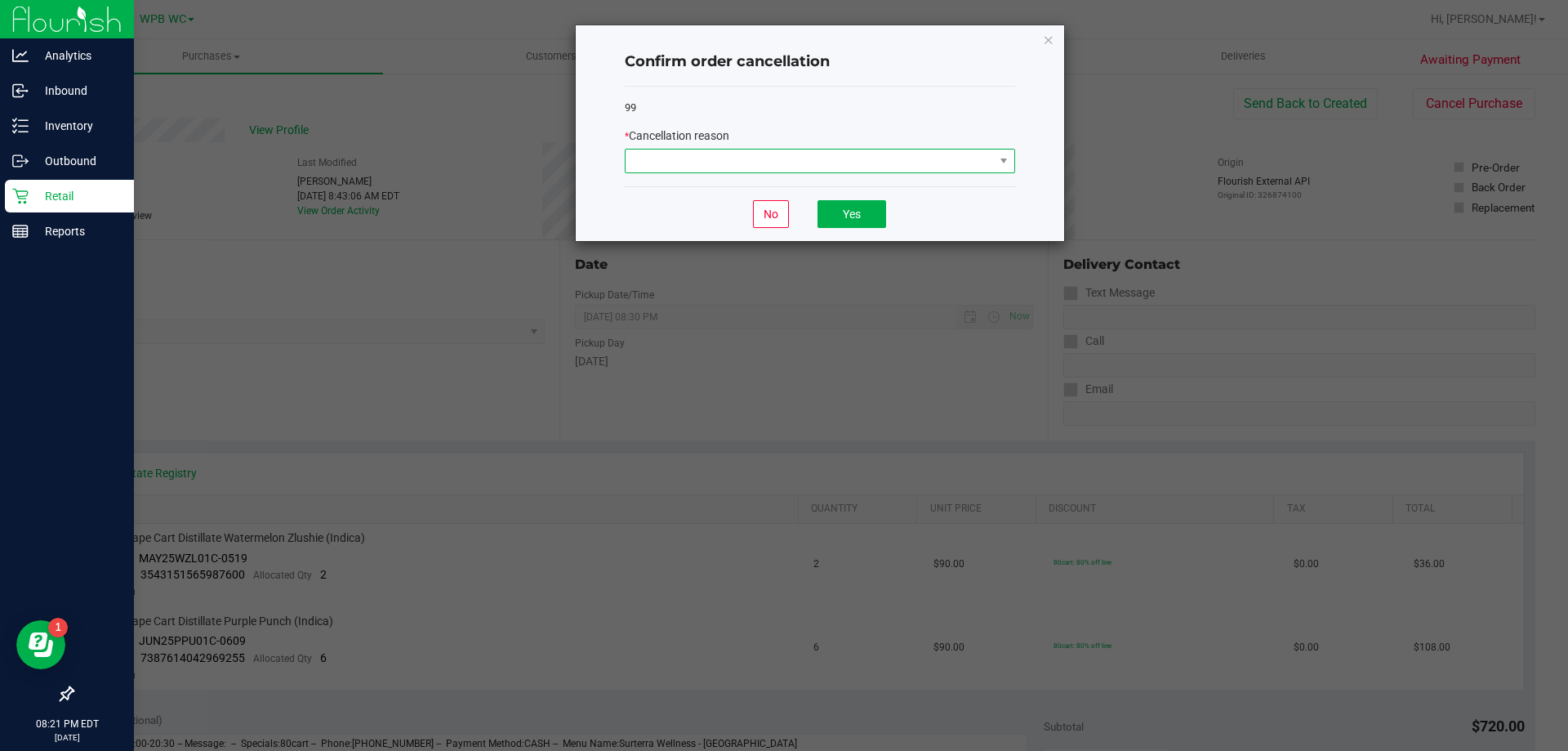
click at [987, 157] on span at bounding box center [809, 160] width 368 height 23
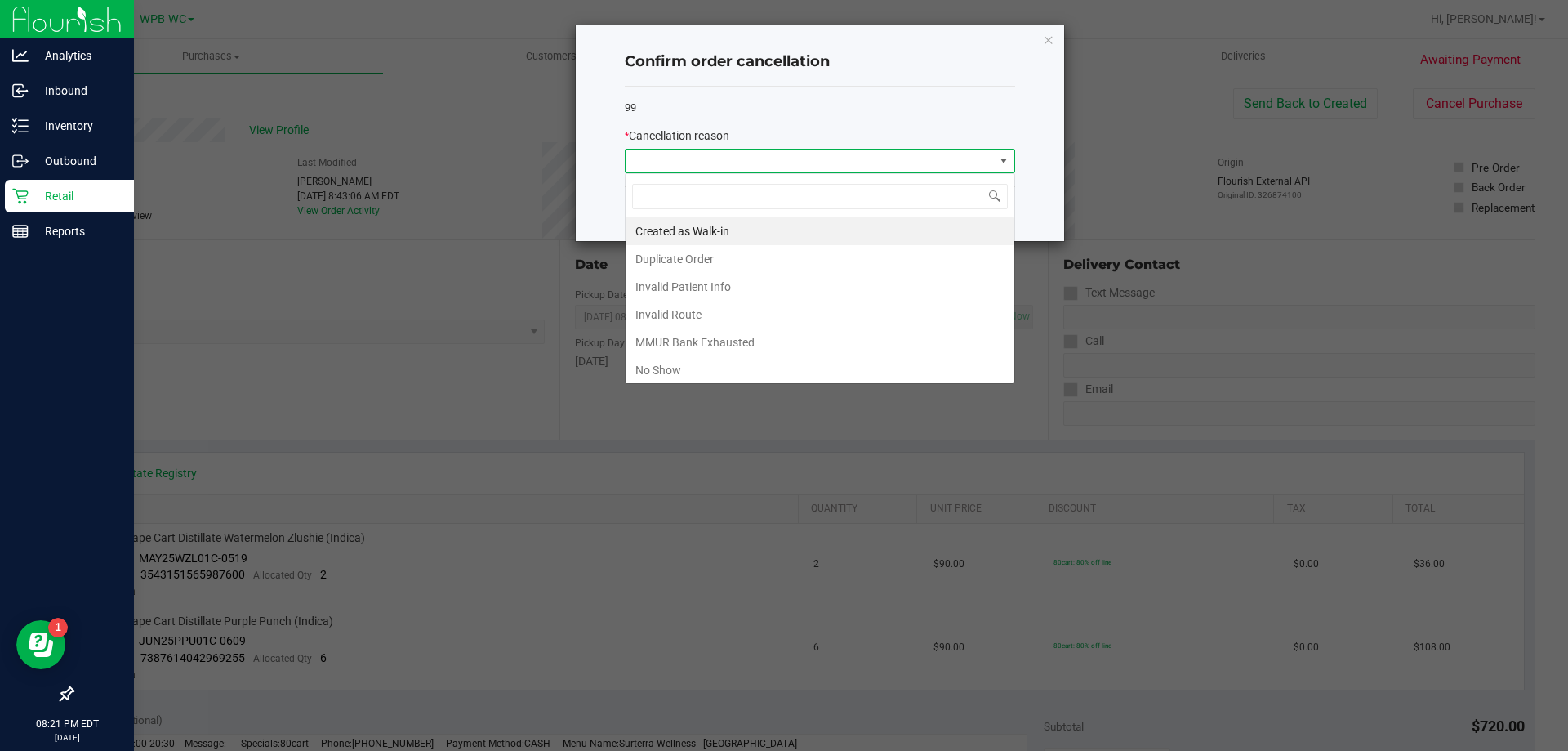
scroll to position [24, 390]
click at [688, 373] on li "No Show" at bounding box center [819, 370] width 388 height 28
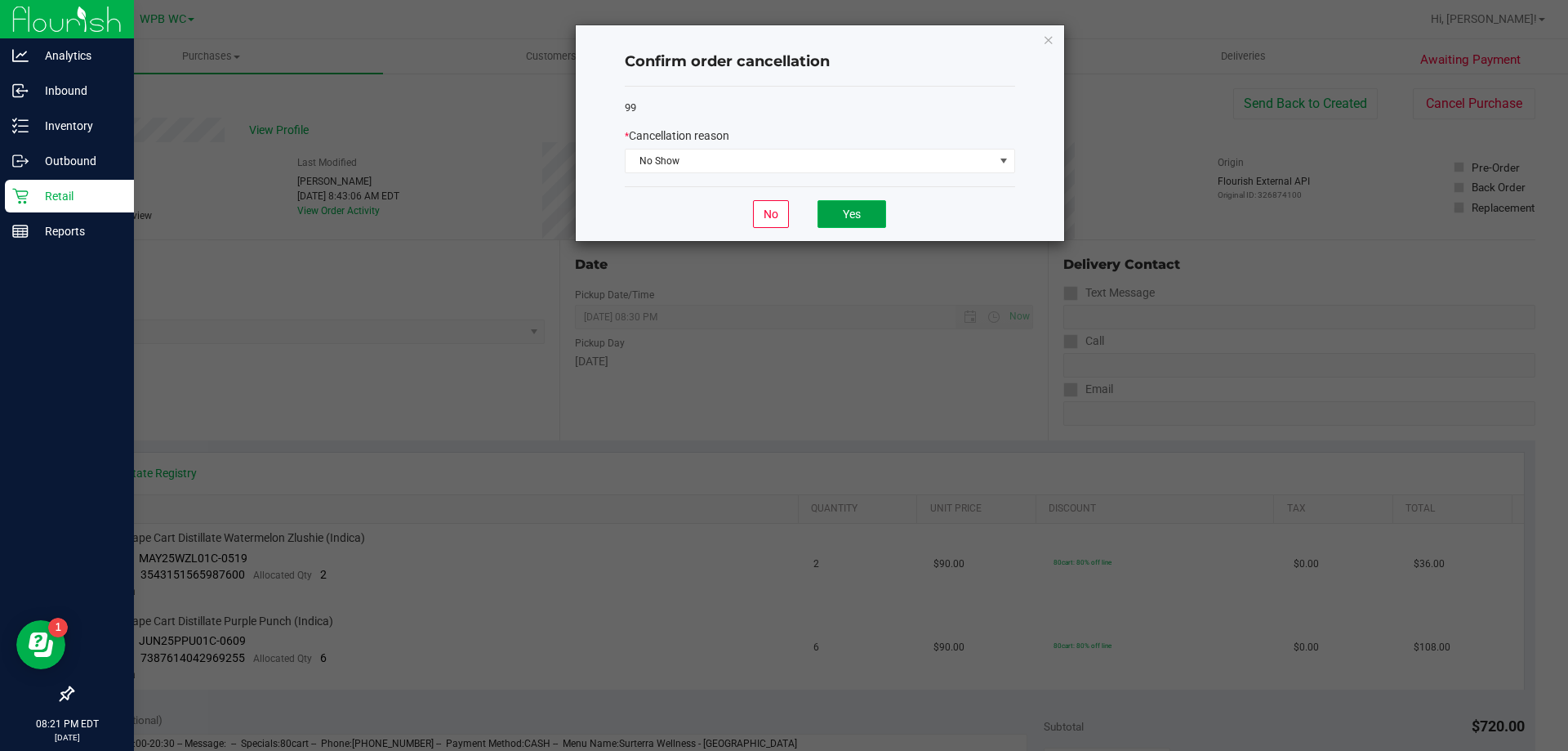
click at [840, 207] on button "Yes" at bounding box center [851, 213] width 68 height 28
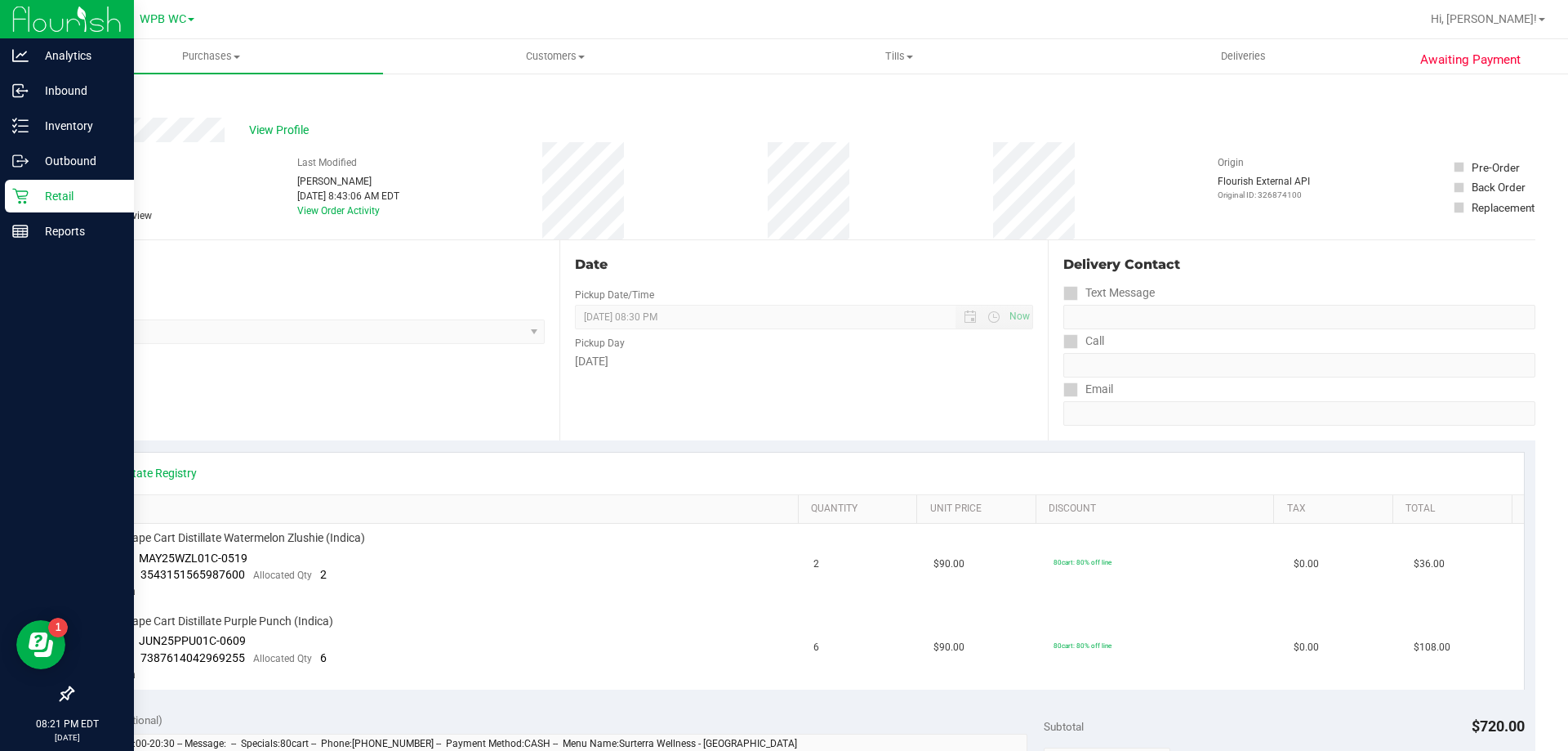
click at [35, 196] on p "Retail" at bounding box center [78, 196] width 98 height 19
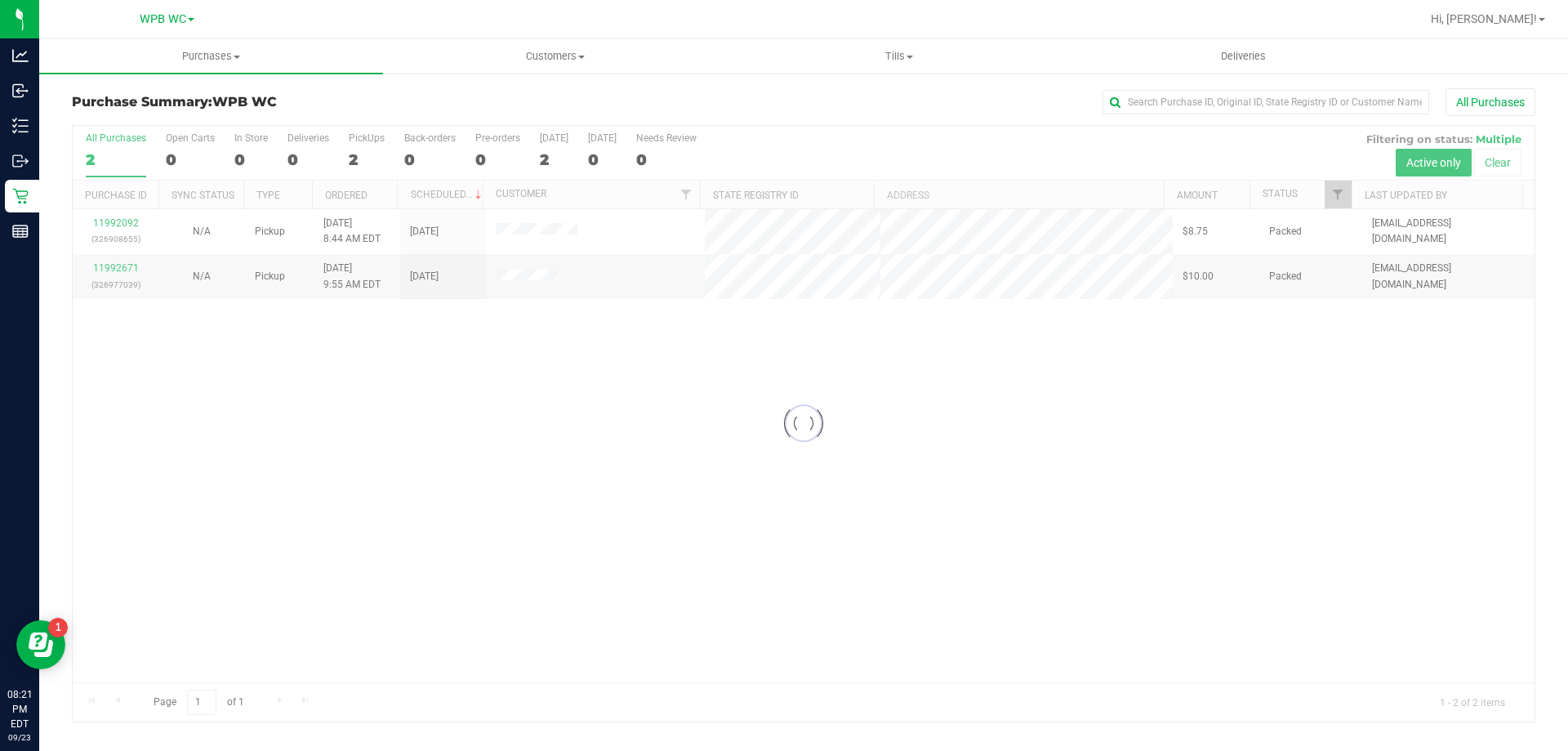
click at [124, 224] on div at bounding box center [803, 423] width 1462 height 596
click at [123, 223] on div at bounding box center [803, 423] width 1462 height 596
click at [123, 225] on link "11992092" at bounding box center [115, 223] width 45 height 12
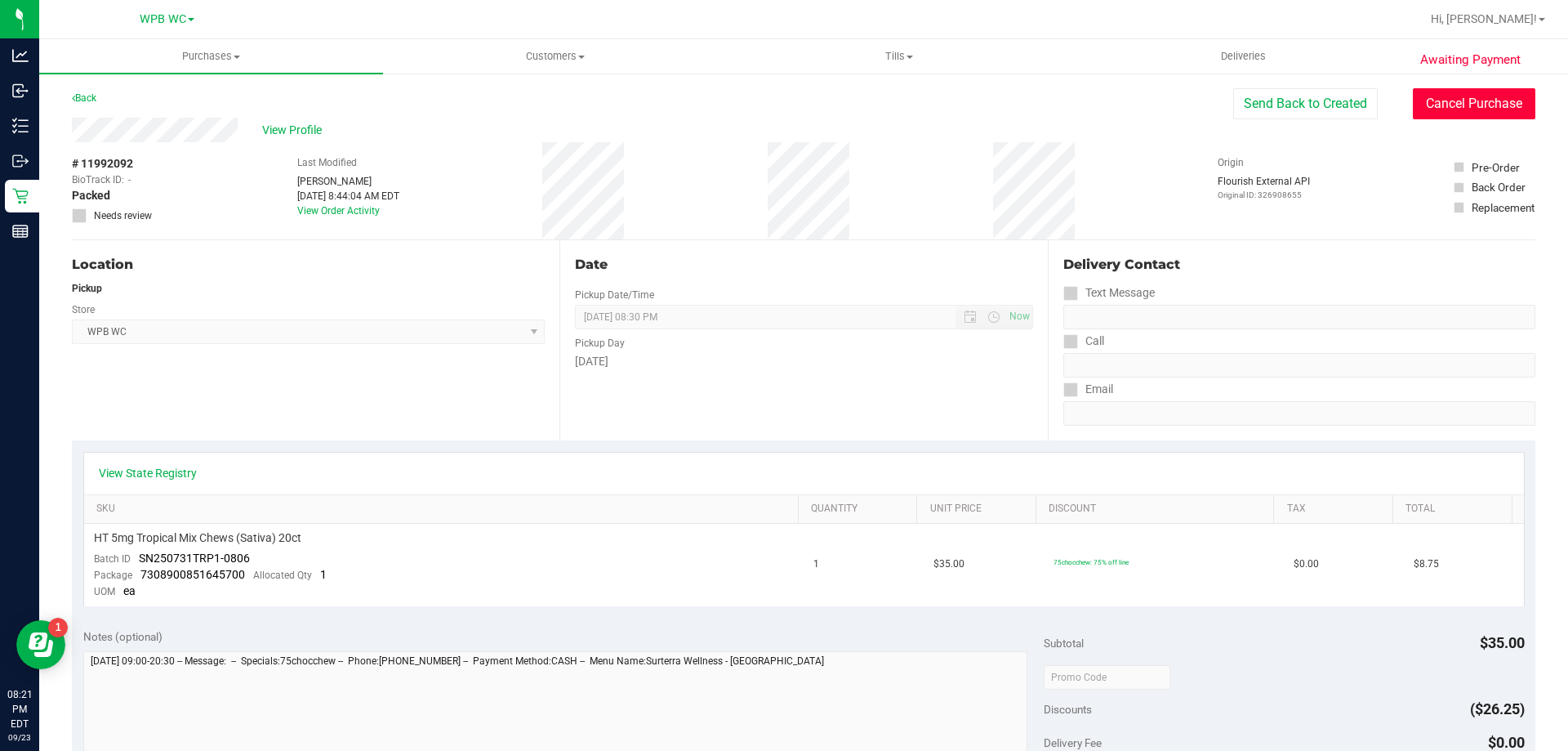
click at [1464, 114] on button "Cancel Purchase" at bounding box center [1474, 104] width 122 height 31
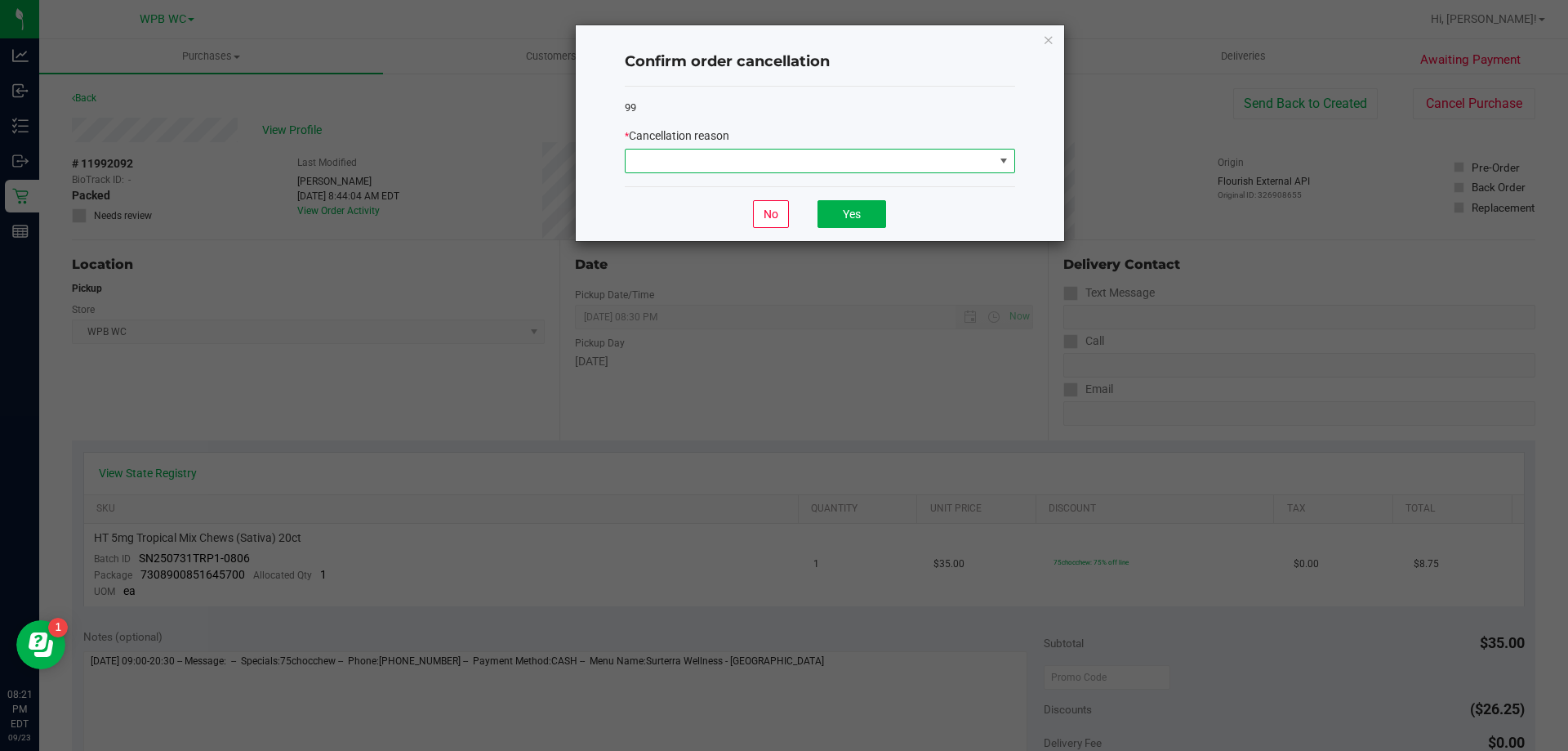
drag, startPoint x: 945, startPoint y: 151, endPoint x: 942, endPoint y: 160, distance: 9.5
click at [942, 160] on span at bounding box center [809, 160] width 368 height 23
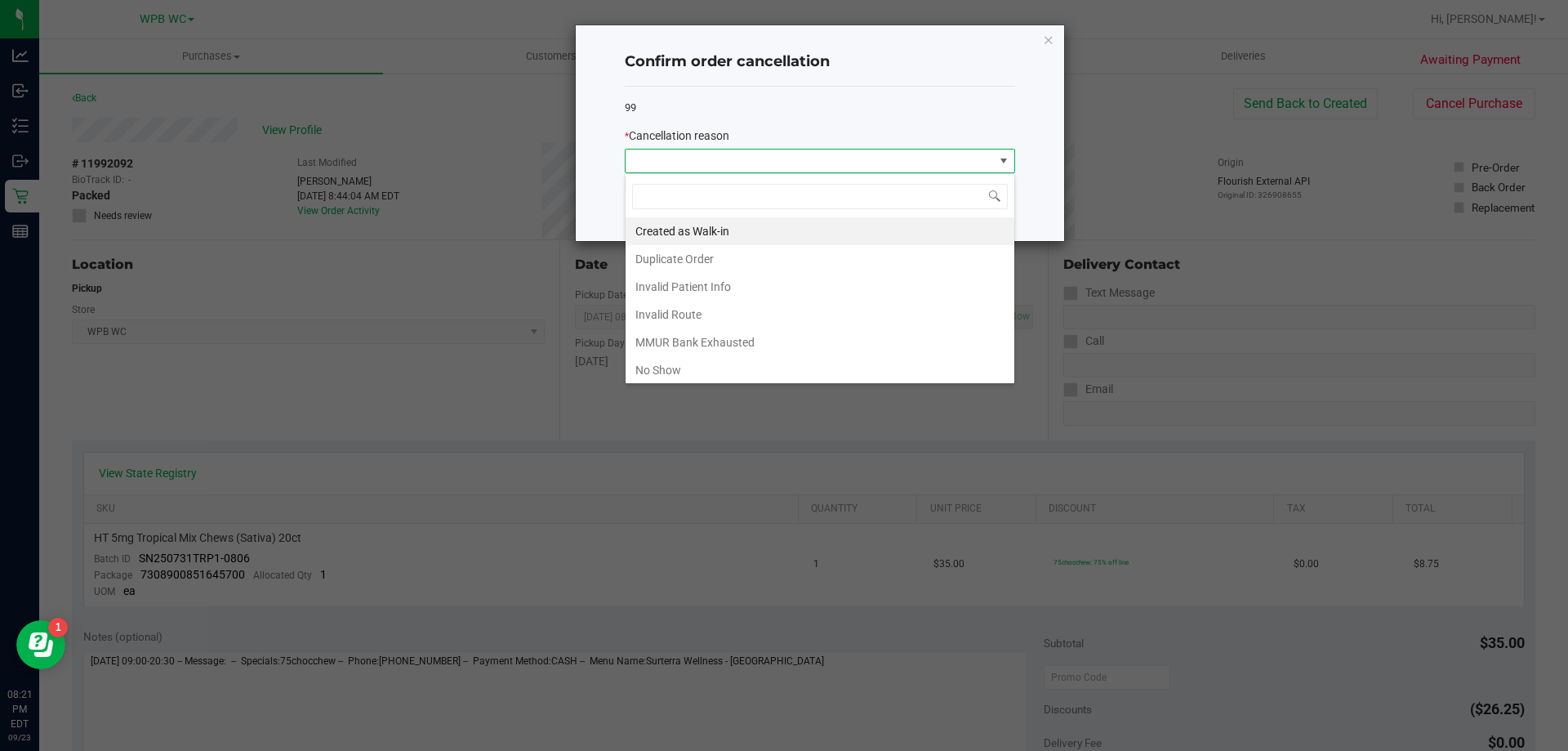
click at [909, 161] on span at bounding box center [809, 160] width 368 height 23
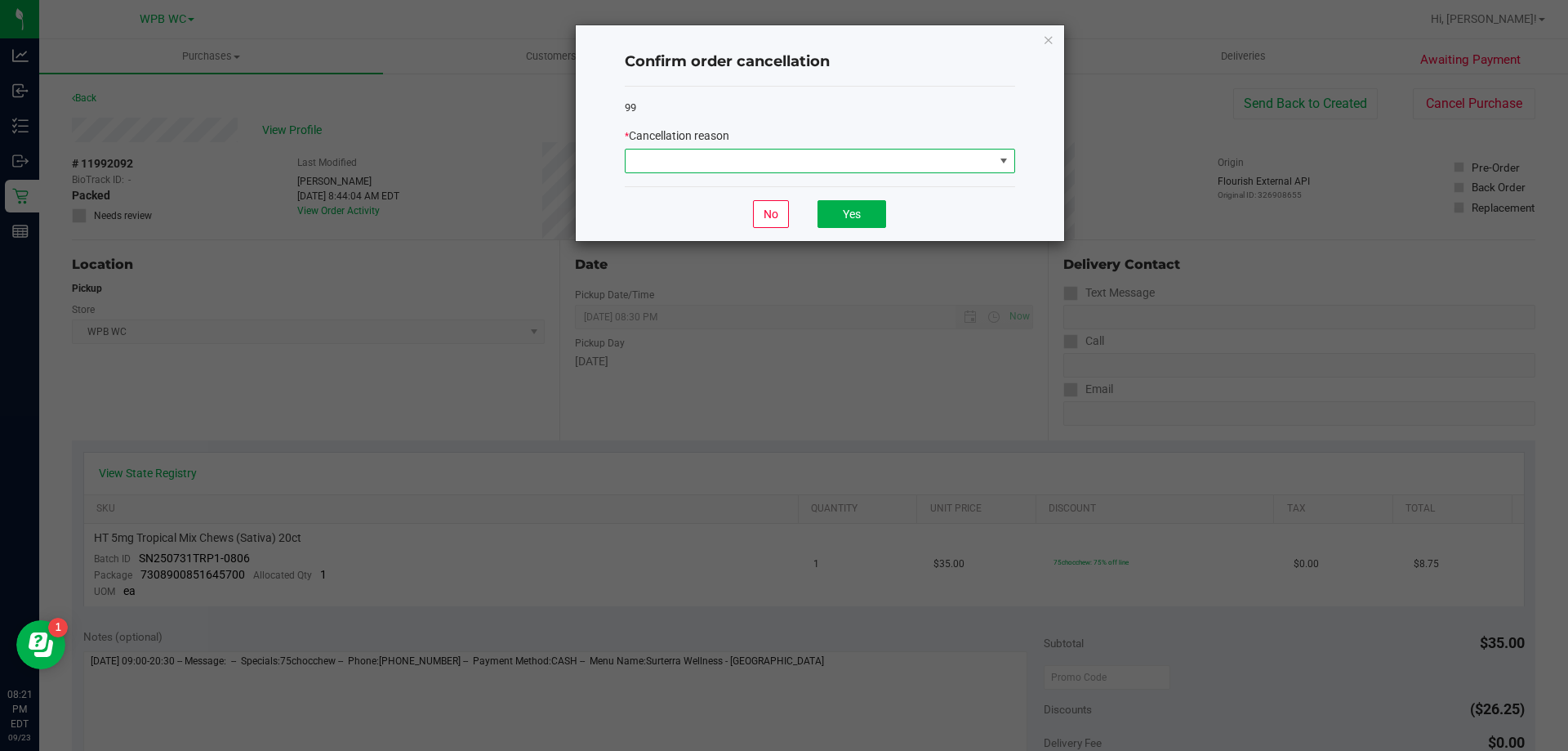
click at [666, 162] on span at bounding box center [809, 160] width 368 height 23
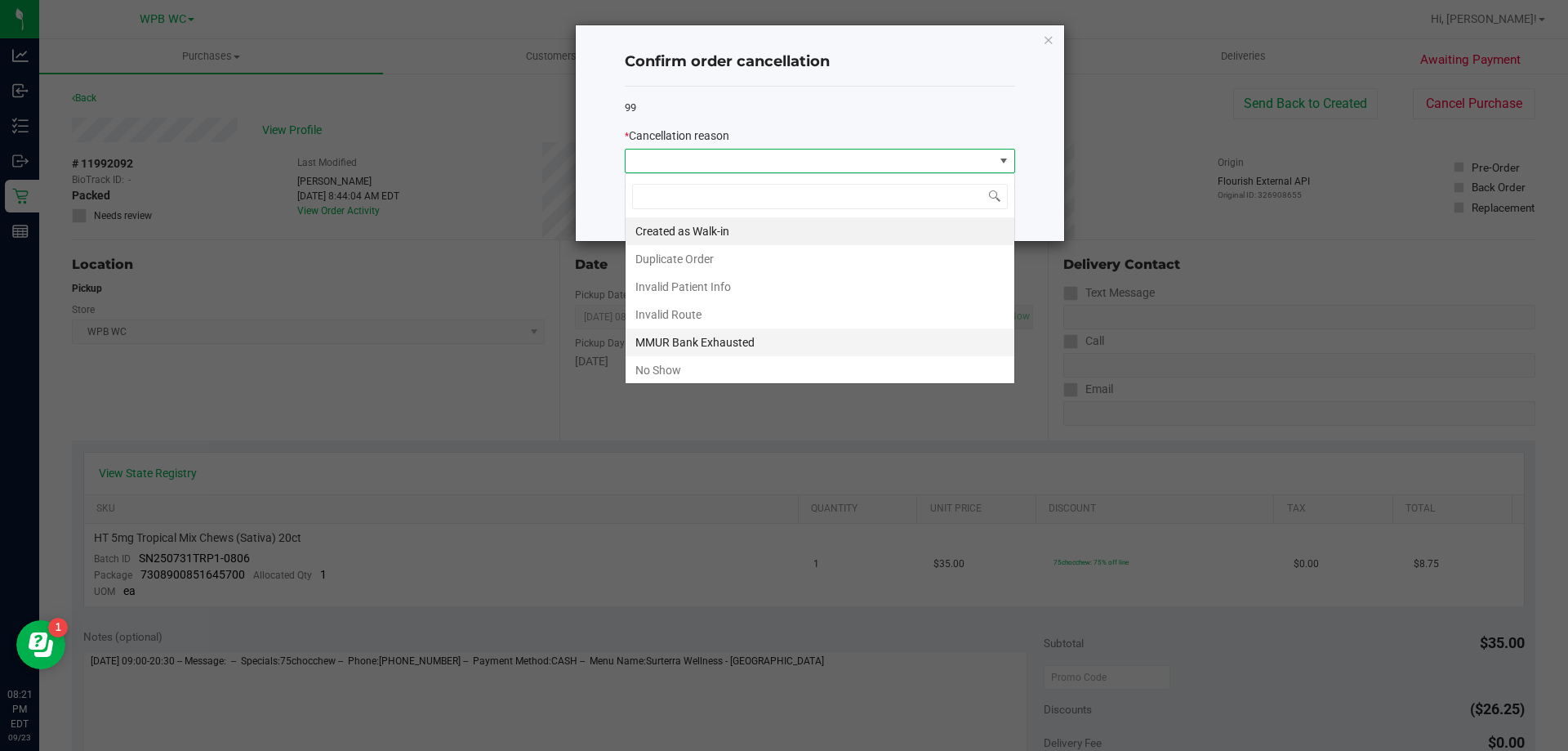
scroll to position [24, 390]
click at [667, 363] on li "No Show" at bounding box center [819, 370] width 388 height 28
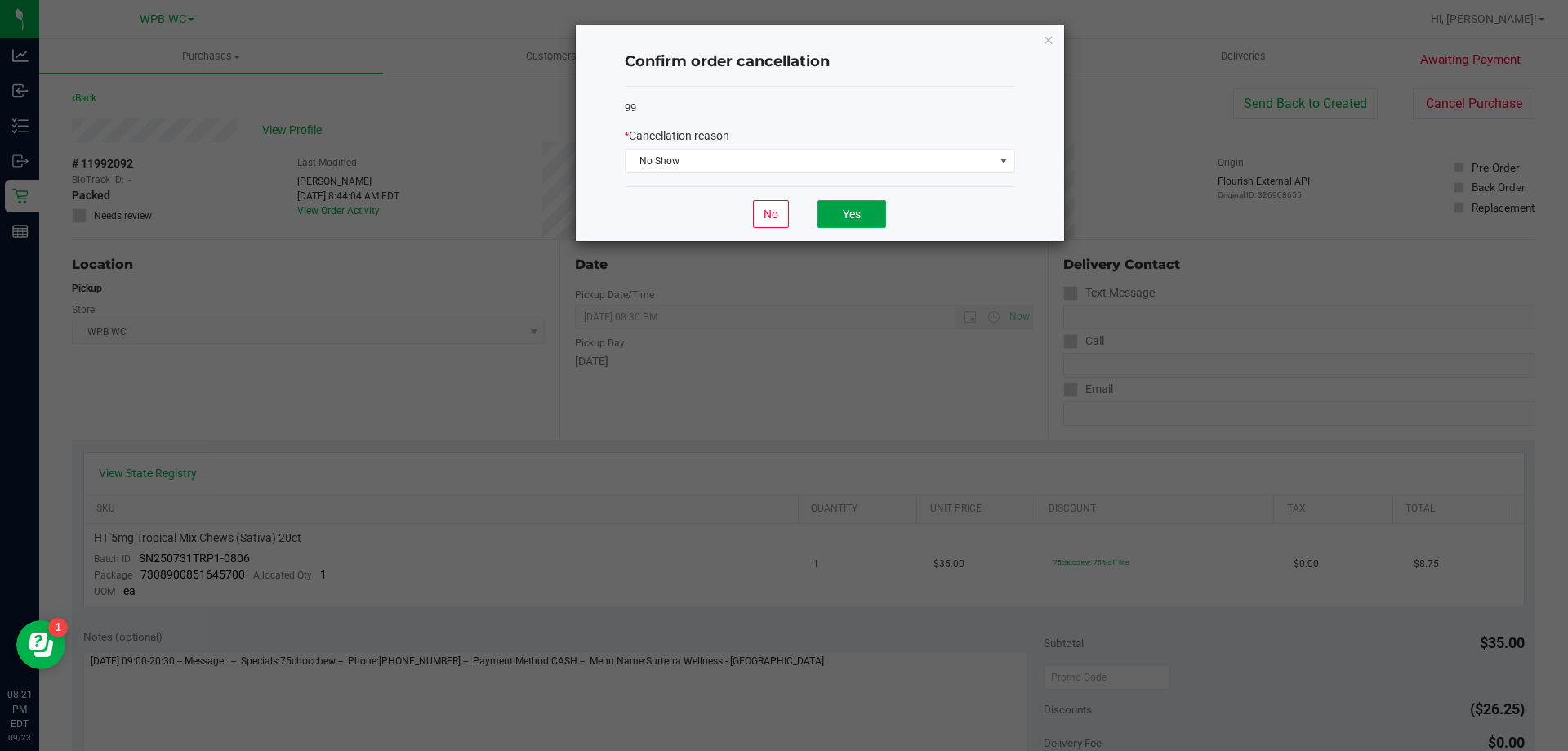
click at [877, 210] on button "Yes" at bounding box center [851, 213] width 68 height 28
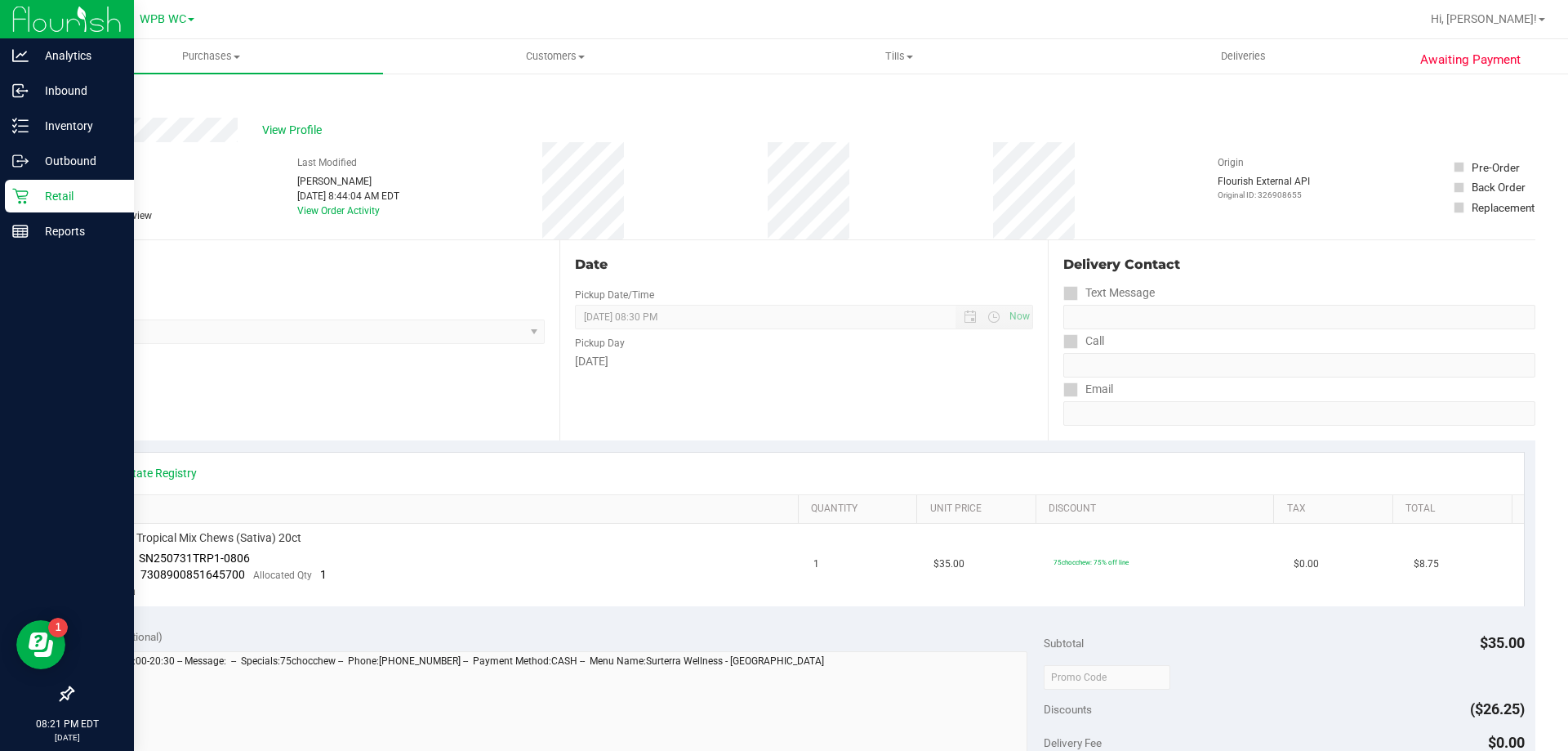
click at [57, 194] on p "Retail" at bounding box center [78, 196] width 98 height 19
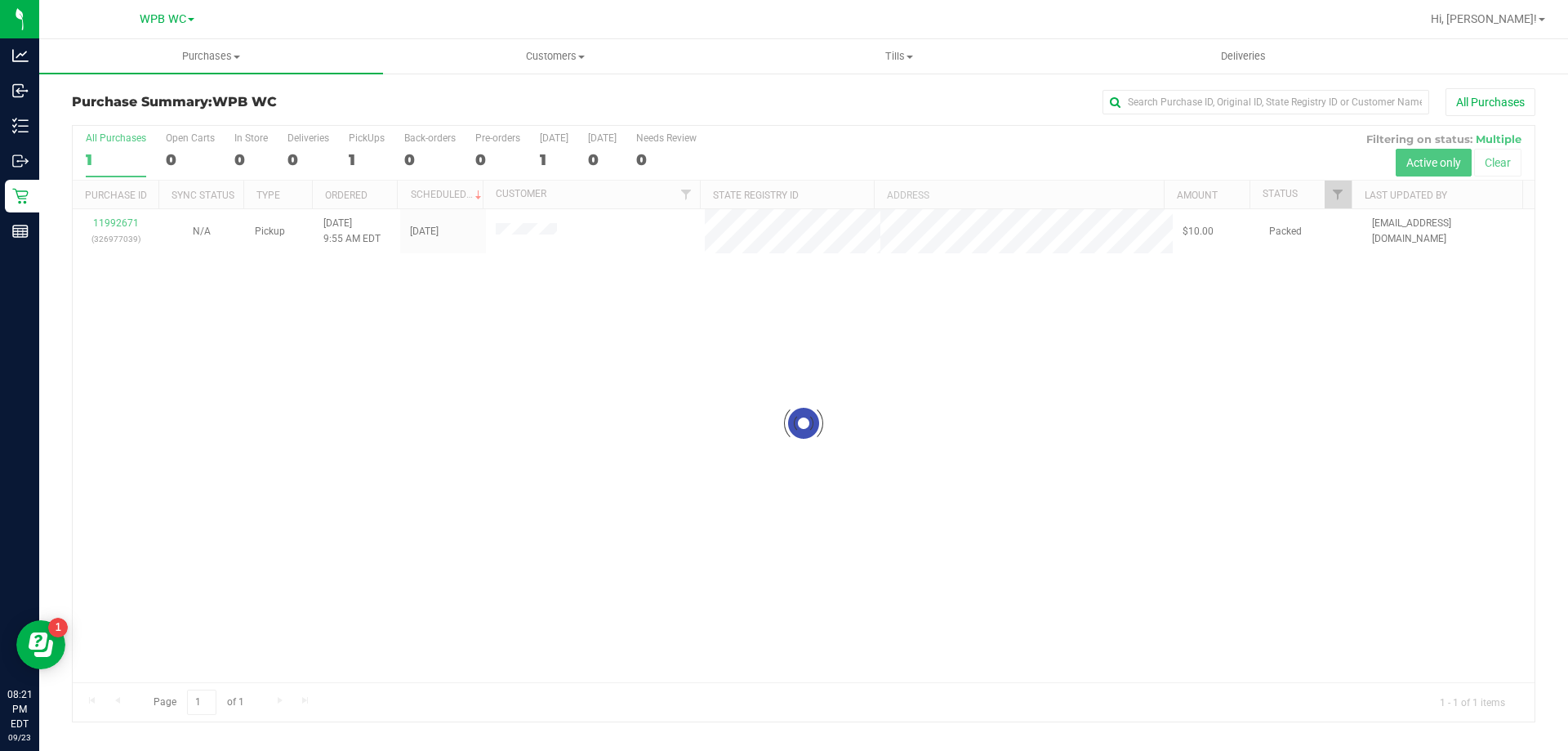
click at [110, 232] on div at bounding box center [803, 423] width 1462 height 596
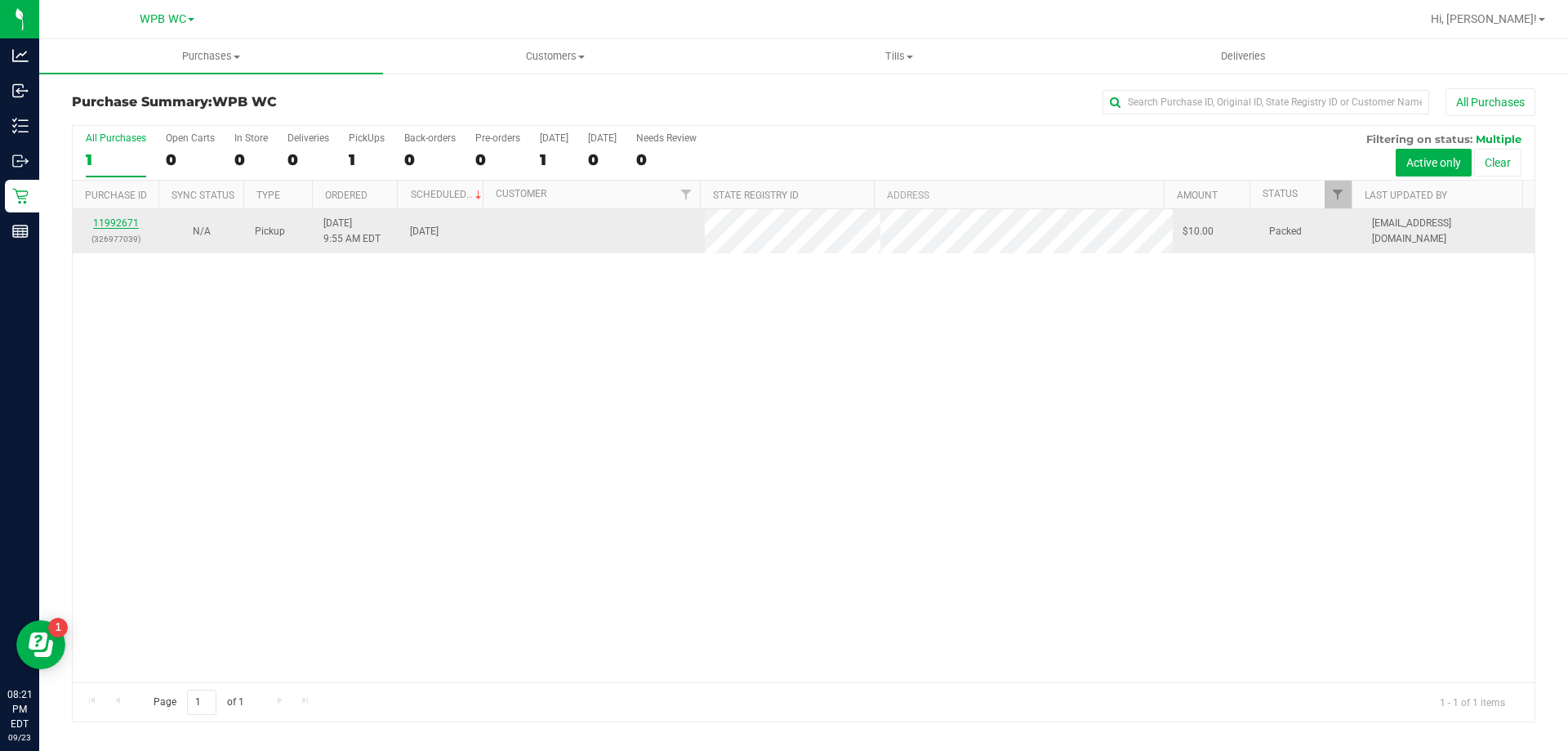
click at [123, 217] on link "11992671" at bounding box center [115, 223] width 45 height 12
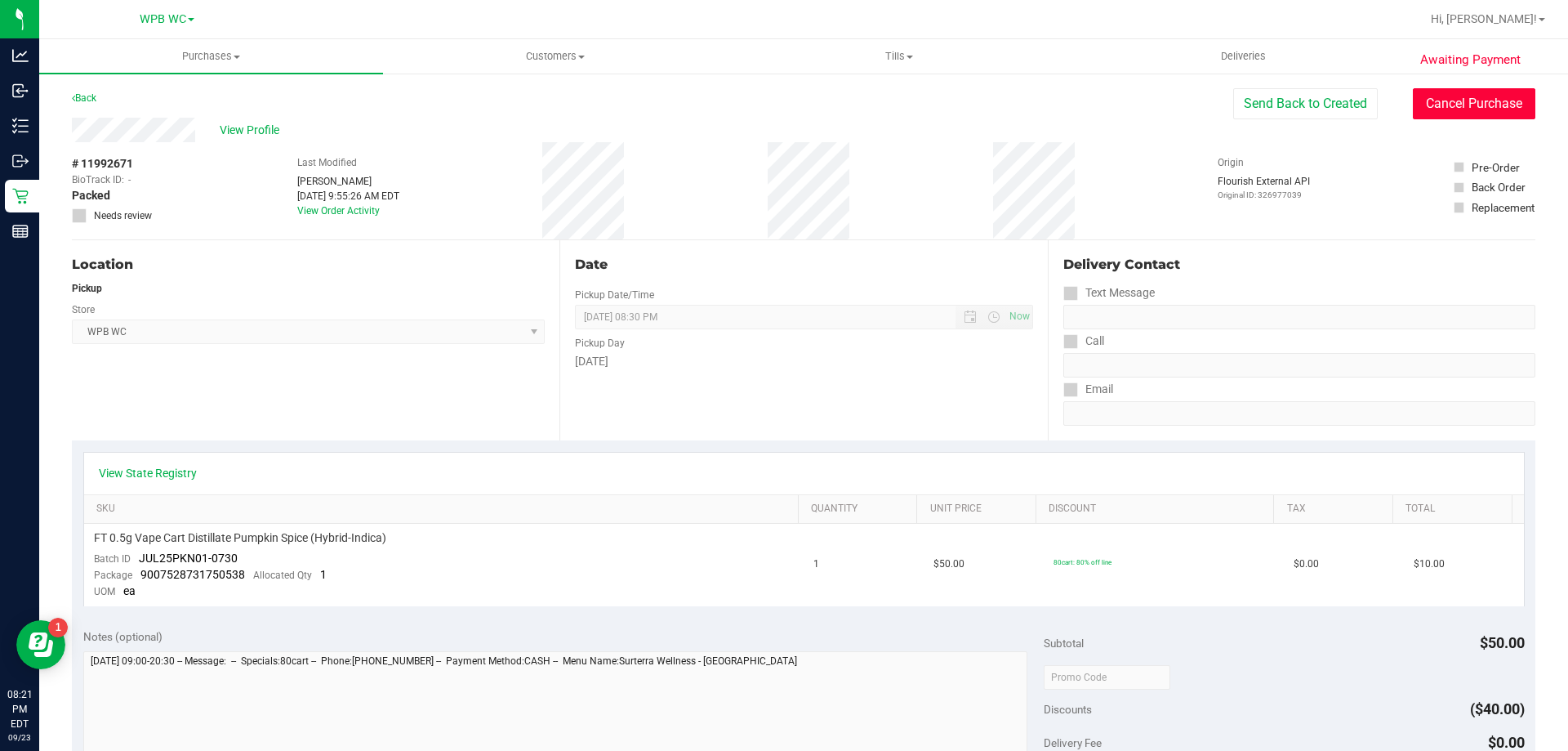
click at [1455, 110] on button "Cancel Purchase" at bounding box center [1474, 104] width 122 height 31
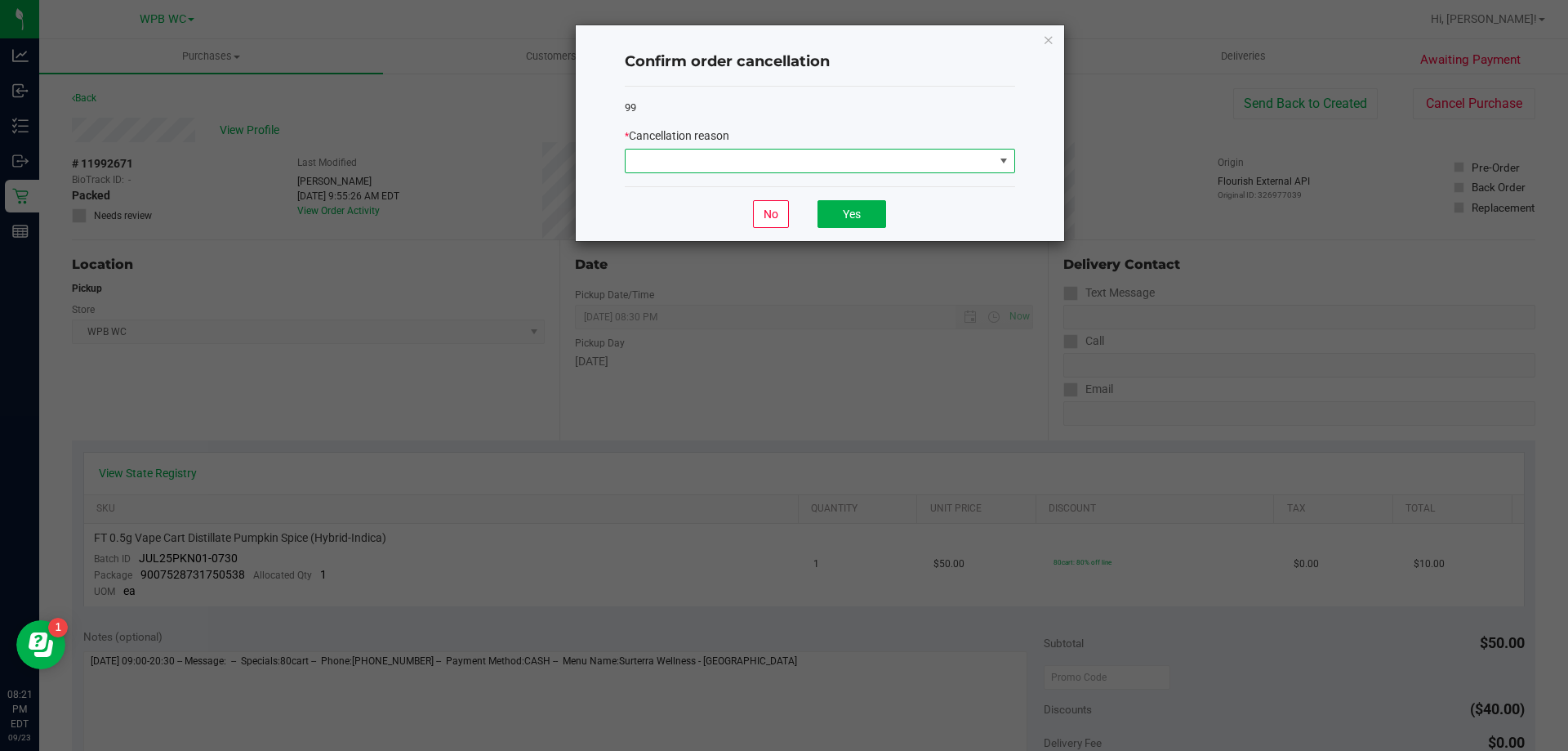
click at [976, 169] on span at bounding box center [809, 160] width 368 height 23
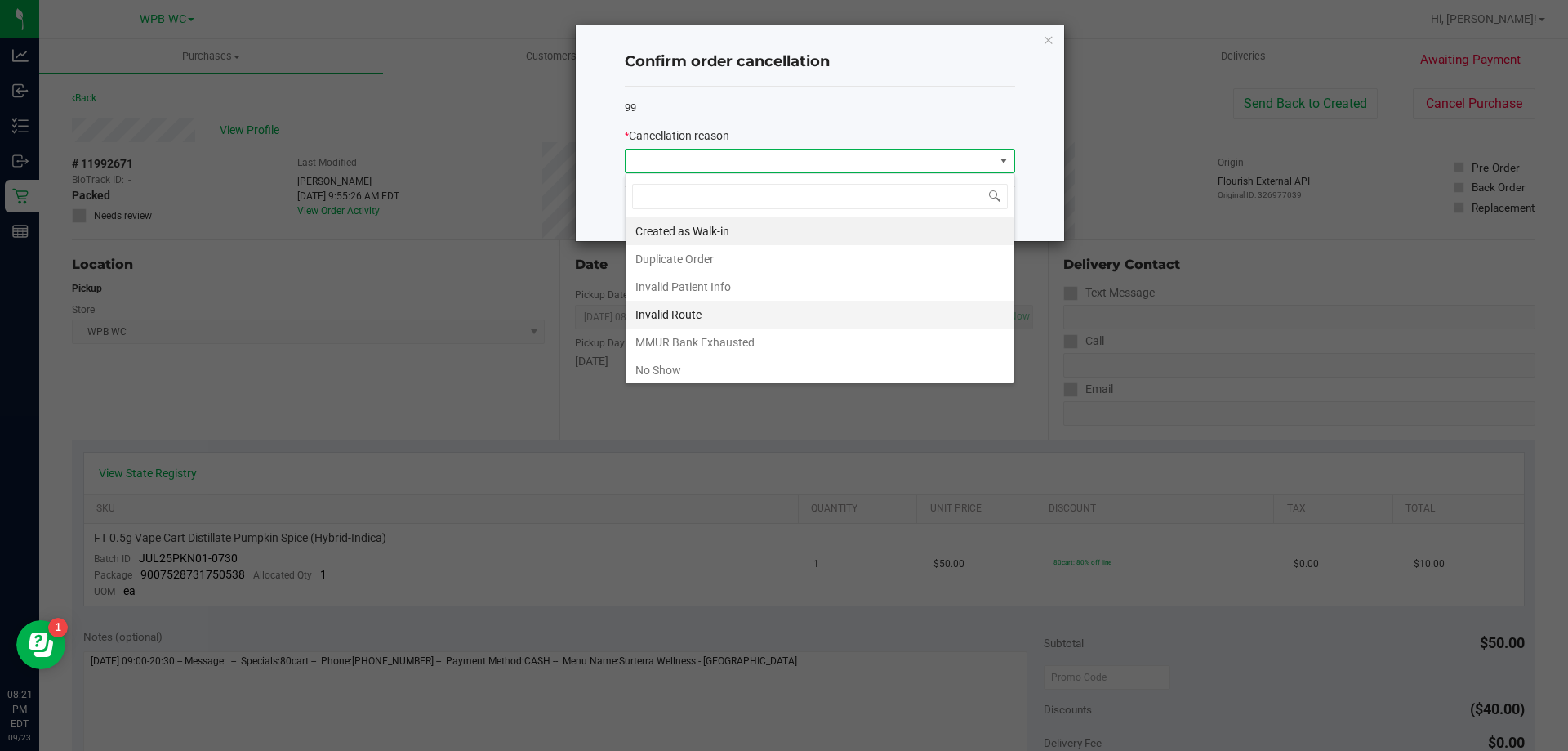
scroll to position [24, 390]
click at [703, 366] on li "No Show" at bounding box center [819, 370] width 388 height 28
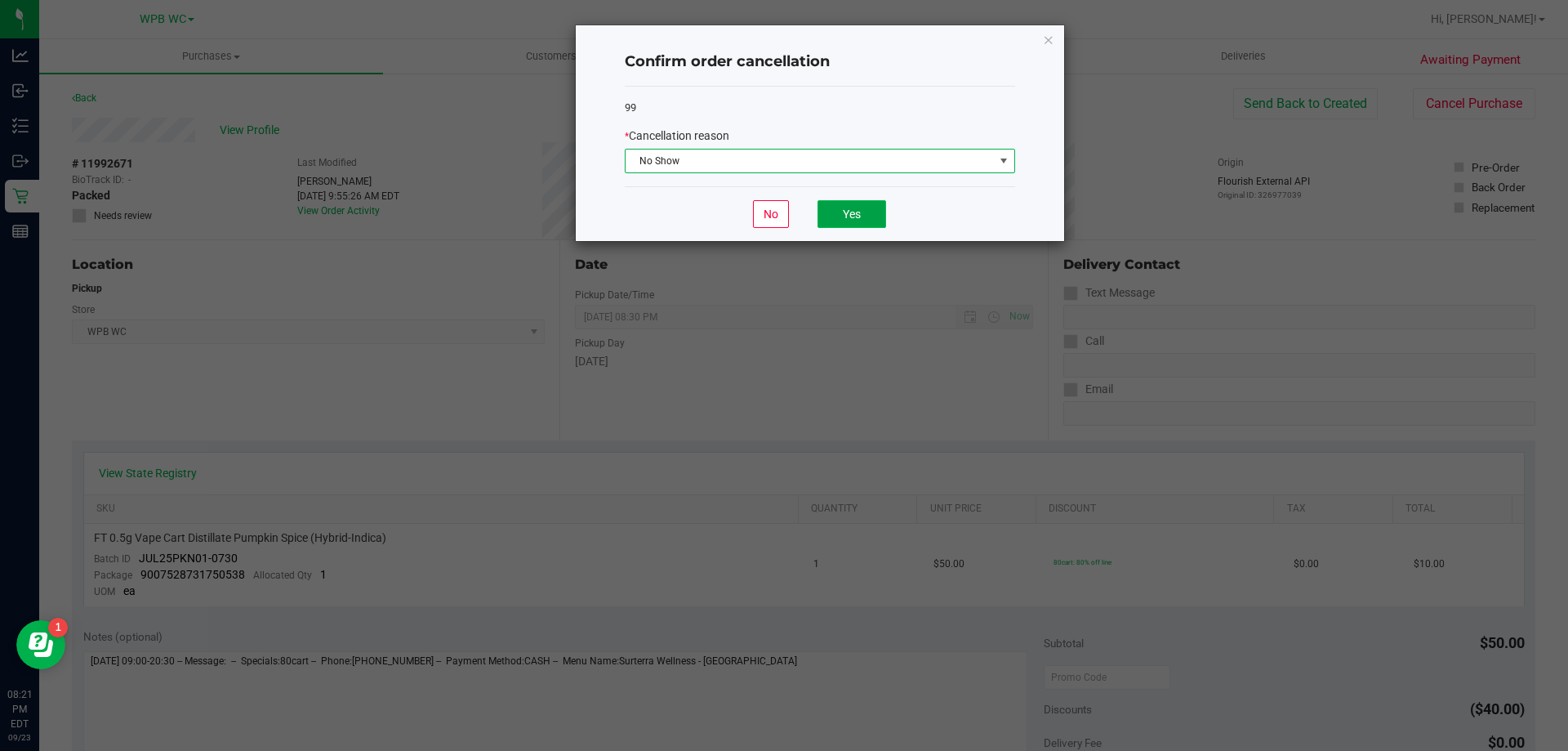
click at [863, 207] on button "Yes" at bounding box center [851, 213] width 68 height 28
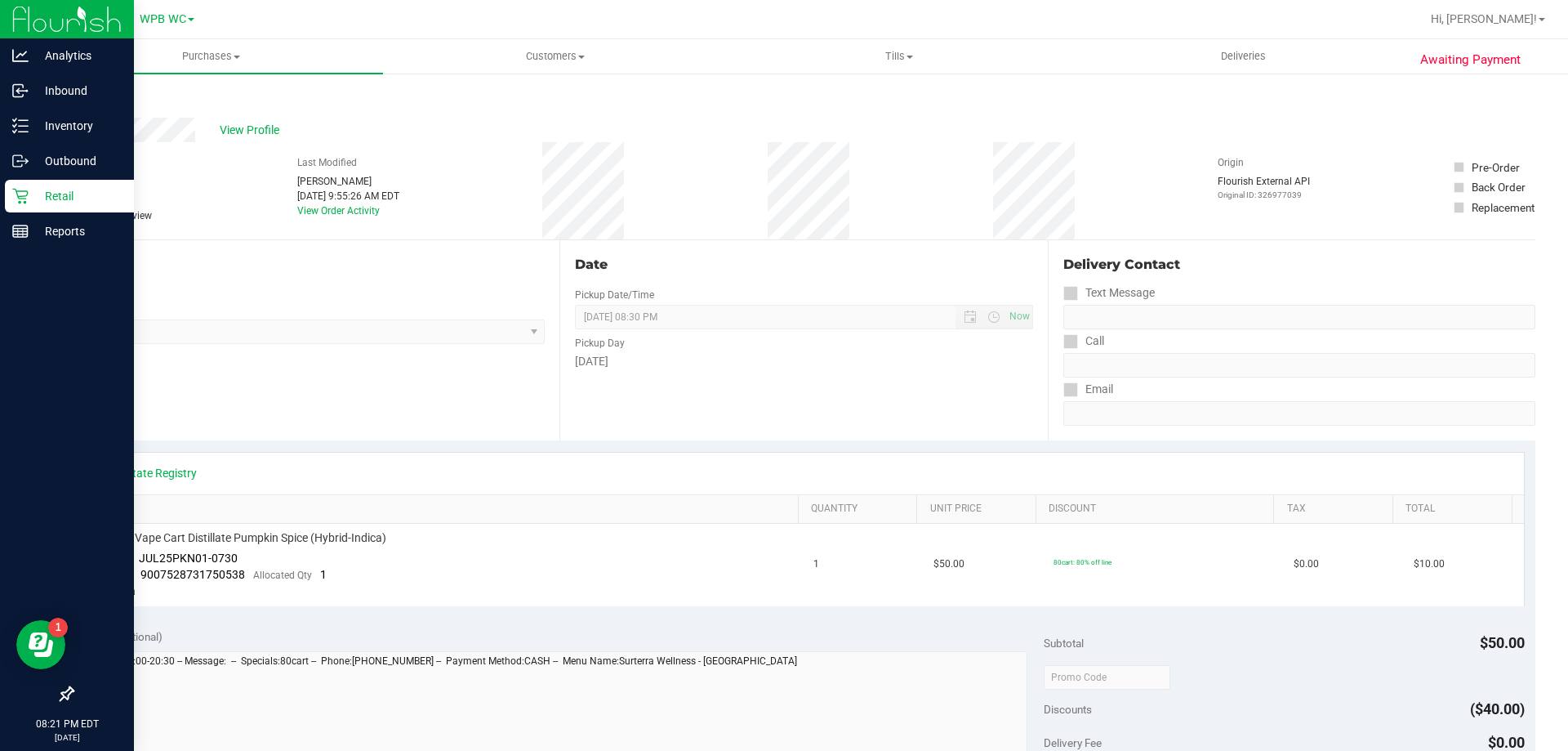
click at [25, 201] on icon at bounding box center [20, 196] width 15 height 15
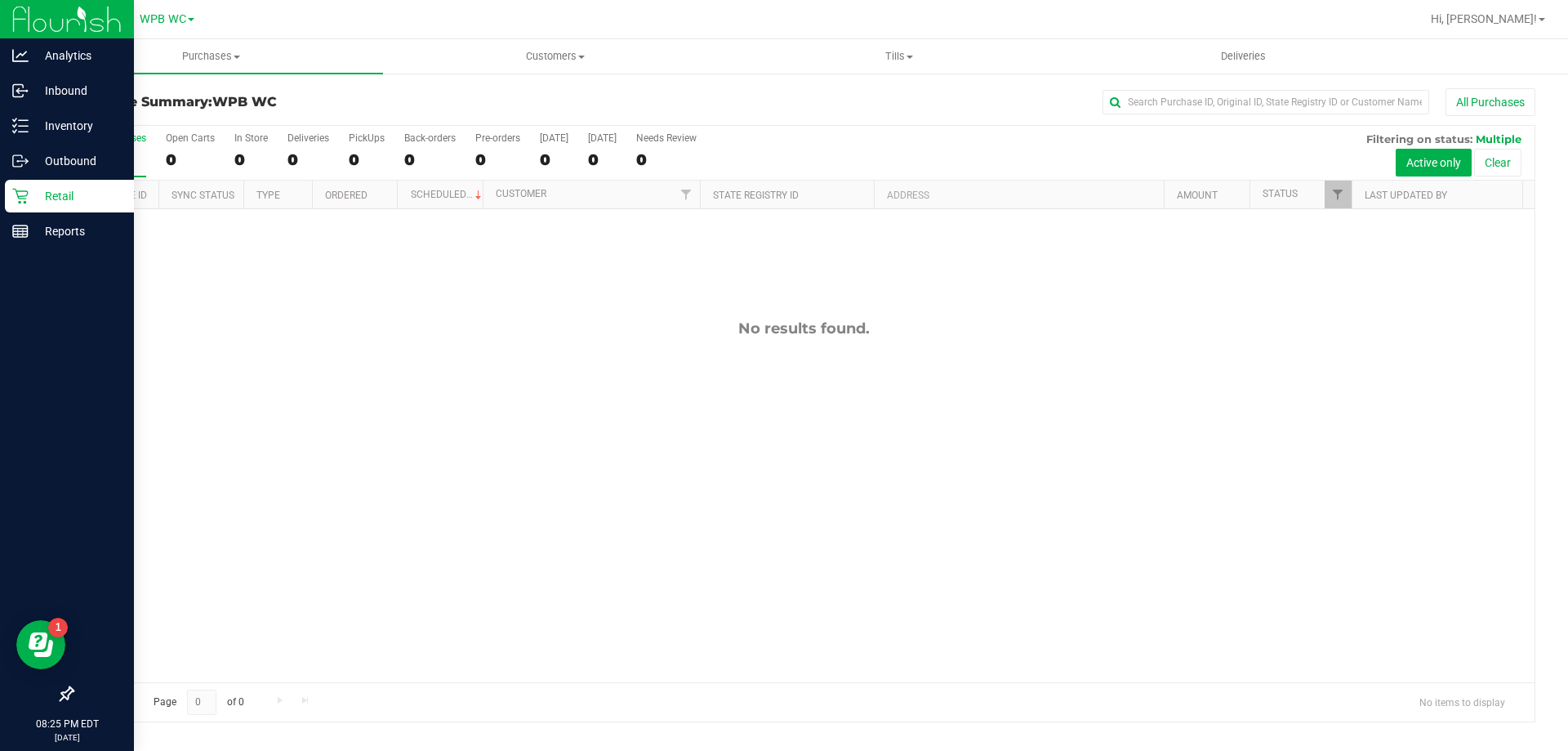
click at [51, 190] on p "Retail" at bounding box center [78, 196] width 98 height 19
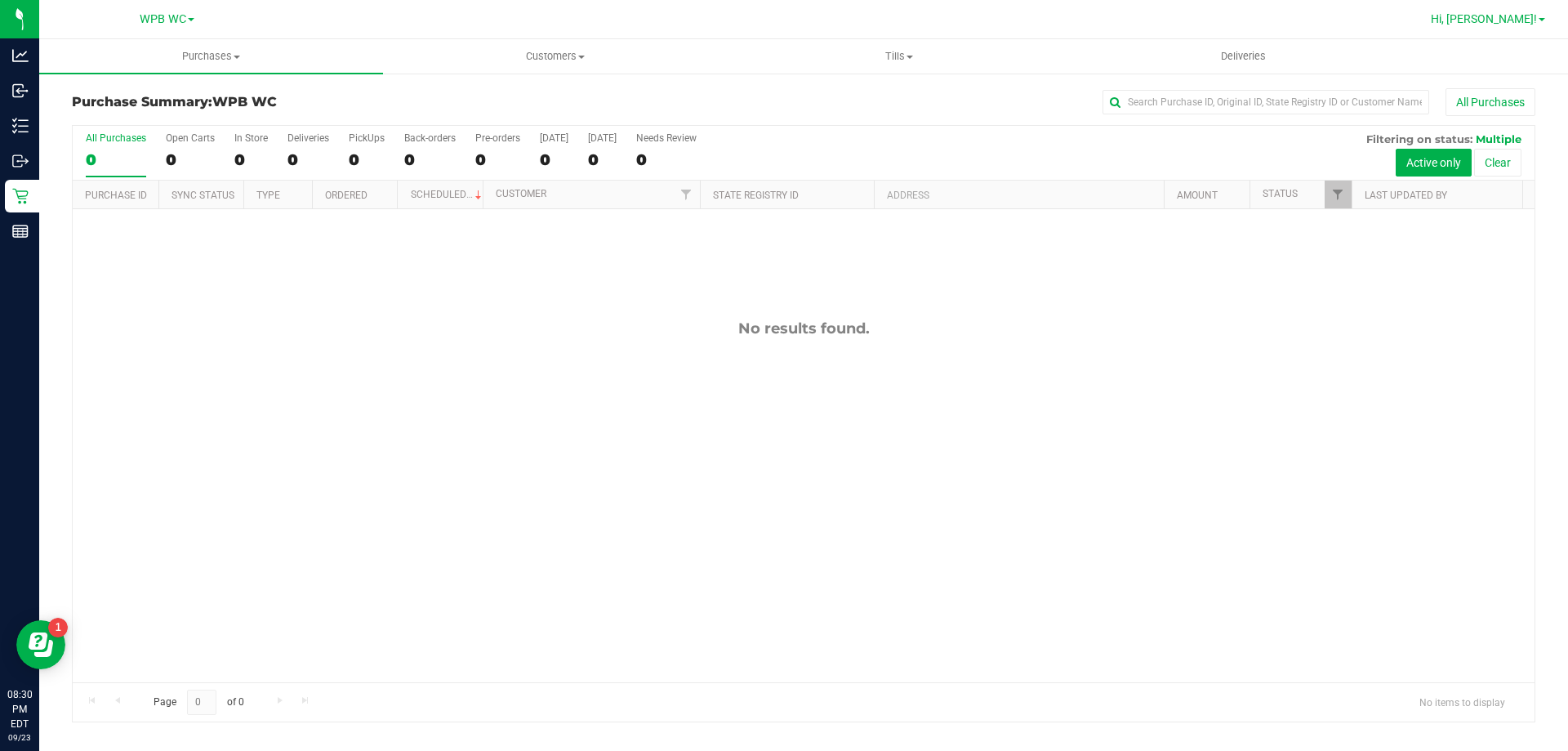
click at [1495, 19] on span "Hi, [PERSON_NAME]!" at bounding box center [1484, 19] width 106 height 13
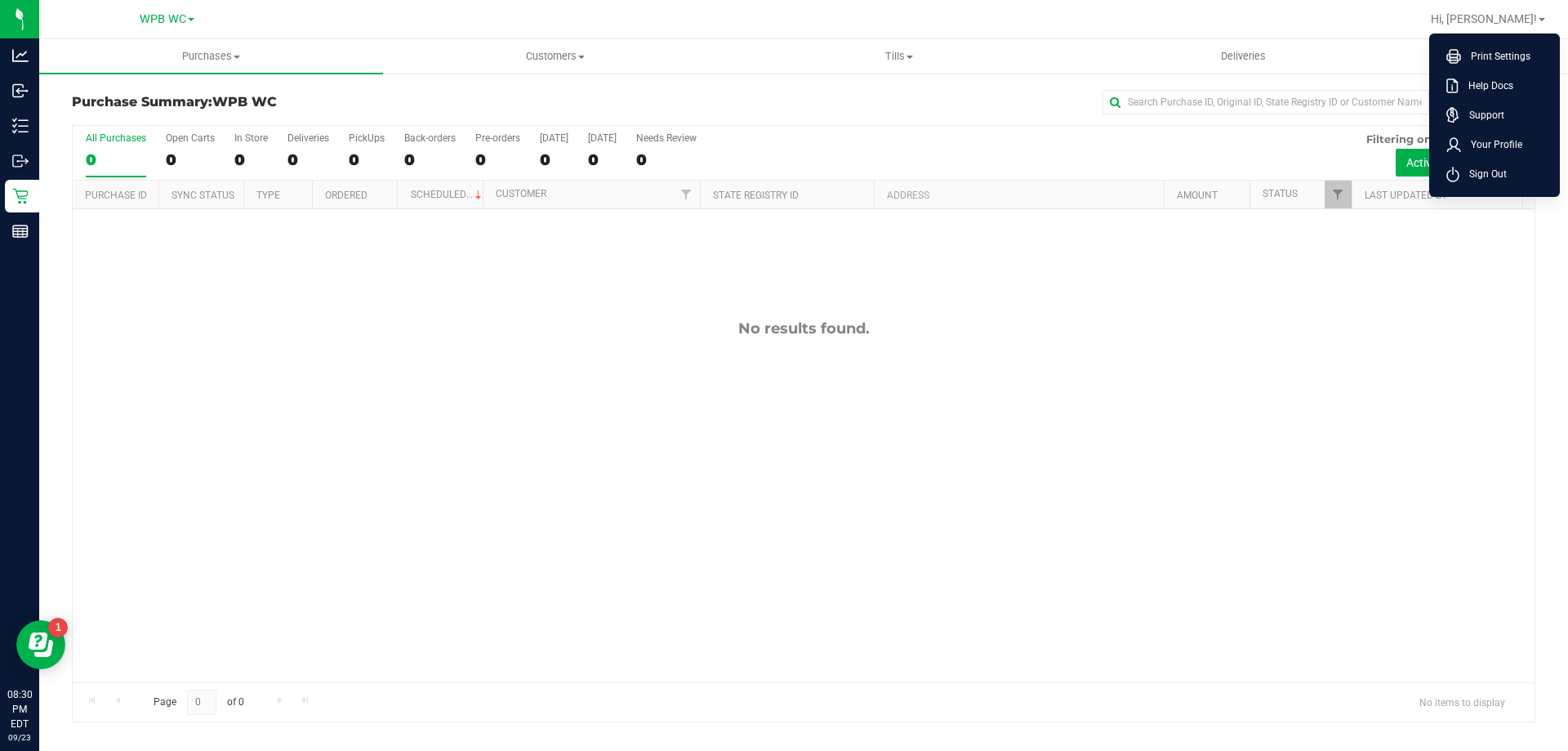
click at [1492, 166] on li "Sign Out" at bounding box center [1494, 174] width 122 height 30
